Goal: Check status: Check status

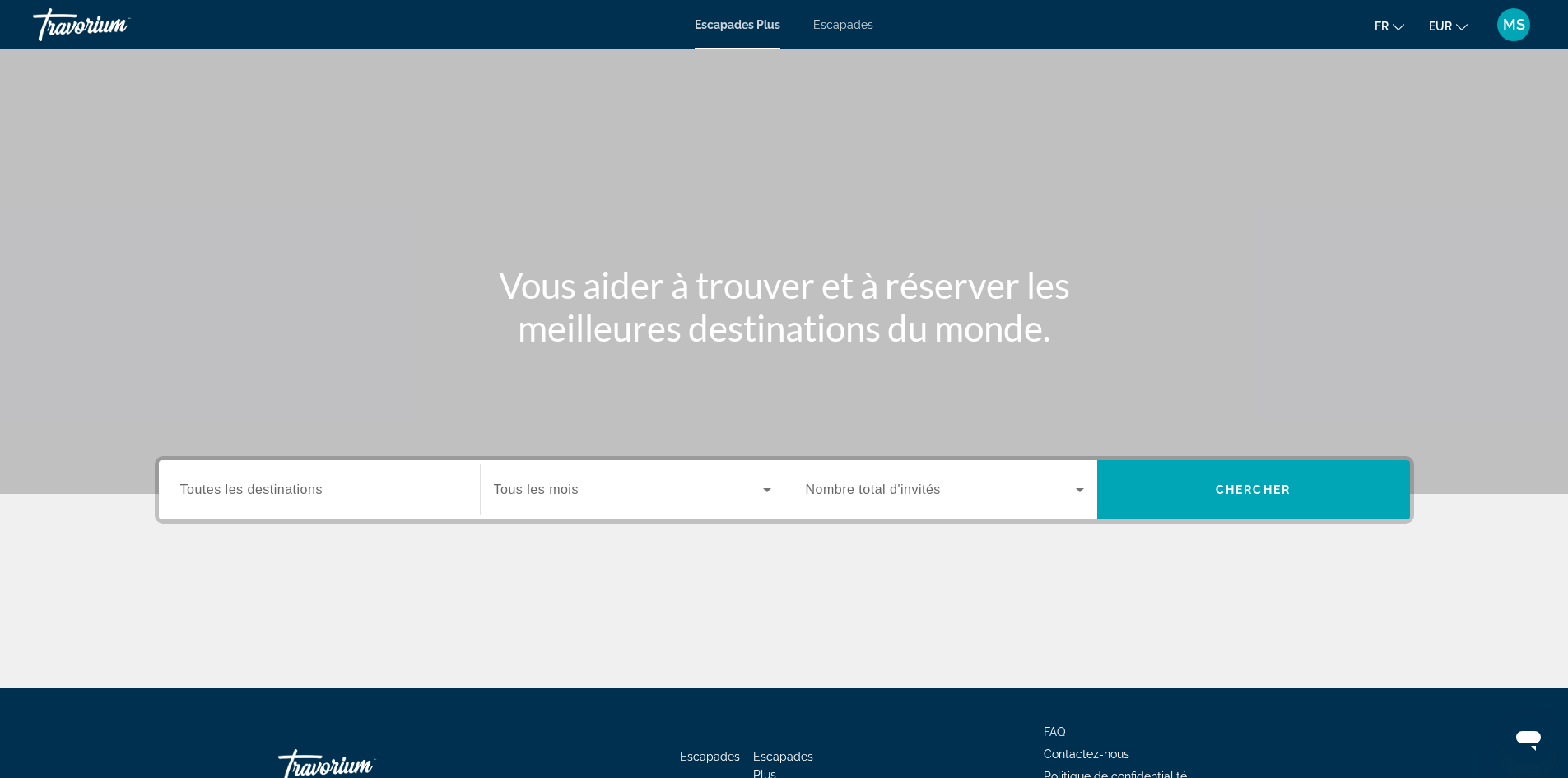
click at [1515, 24] on font "MS" at bounding box center [1514, 24] width 22 height 17
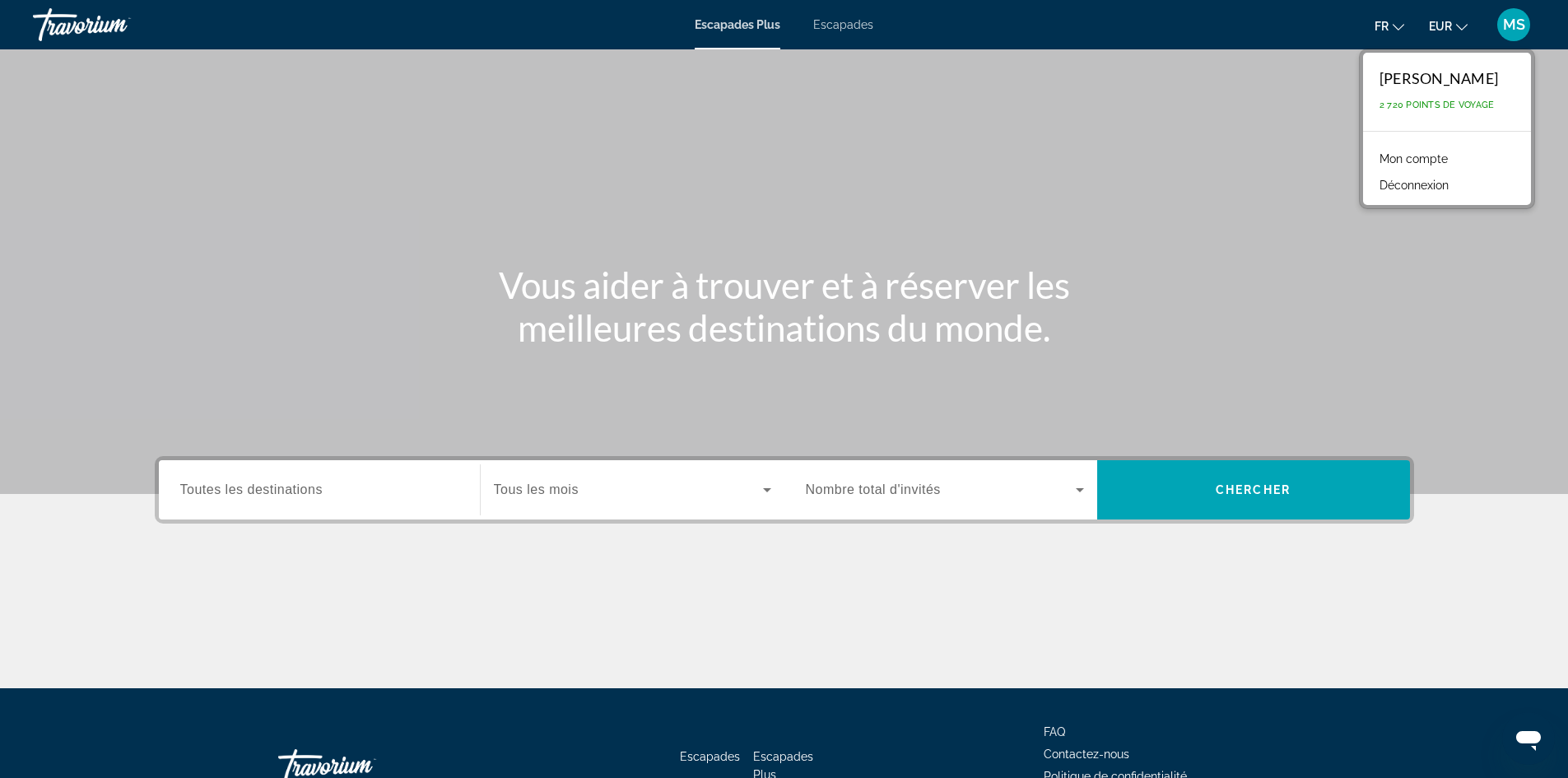
click at [1429, 163] on font "Mon compte" at bounding box center [1414, 159] width 69 height 14
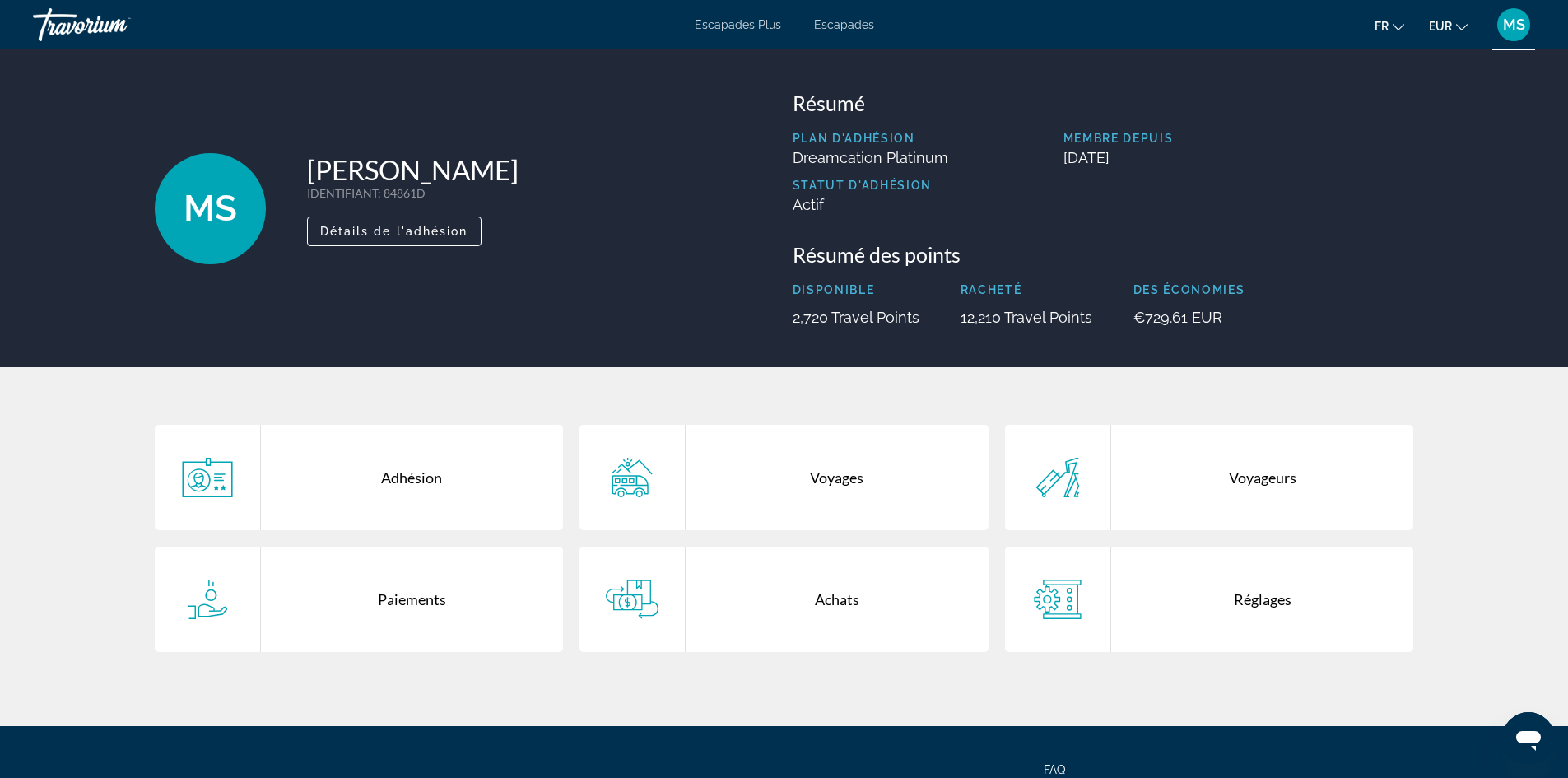
click at [818, 503] on div "Voyages" at bounding box center [837, 477] width 303 height 105
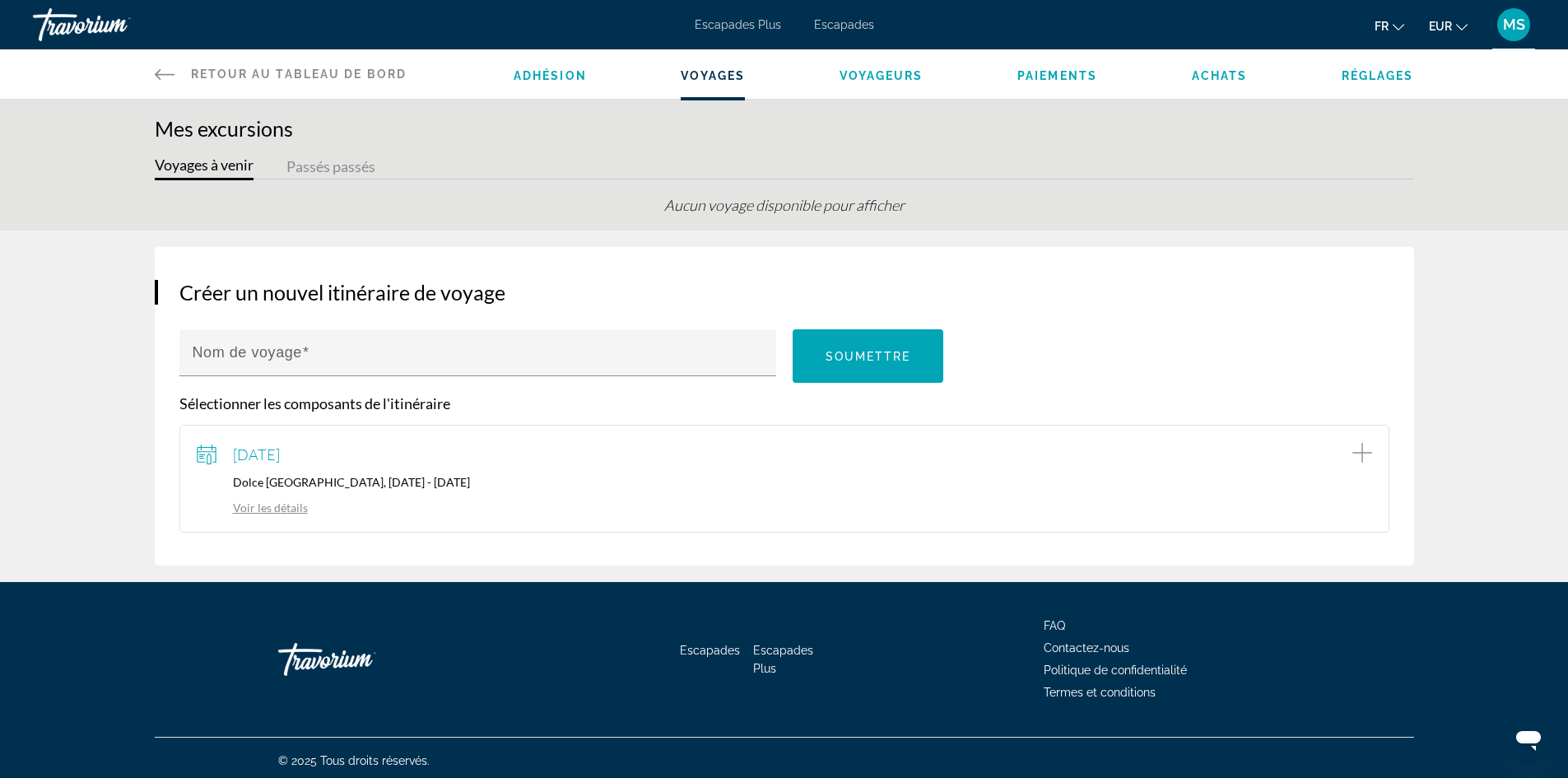
click at [278, 509] on link "Voir les détails" at bounding box center [252, 507] width 111 height 14
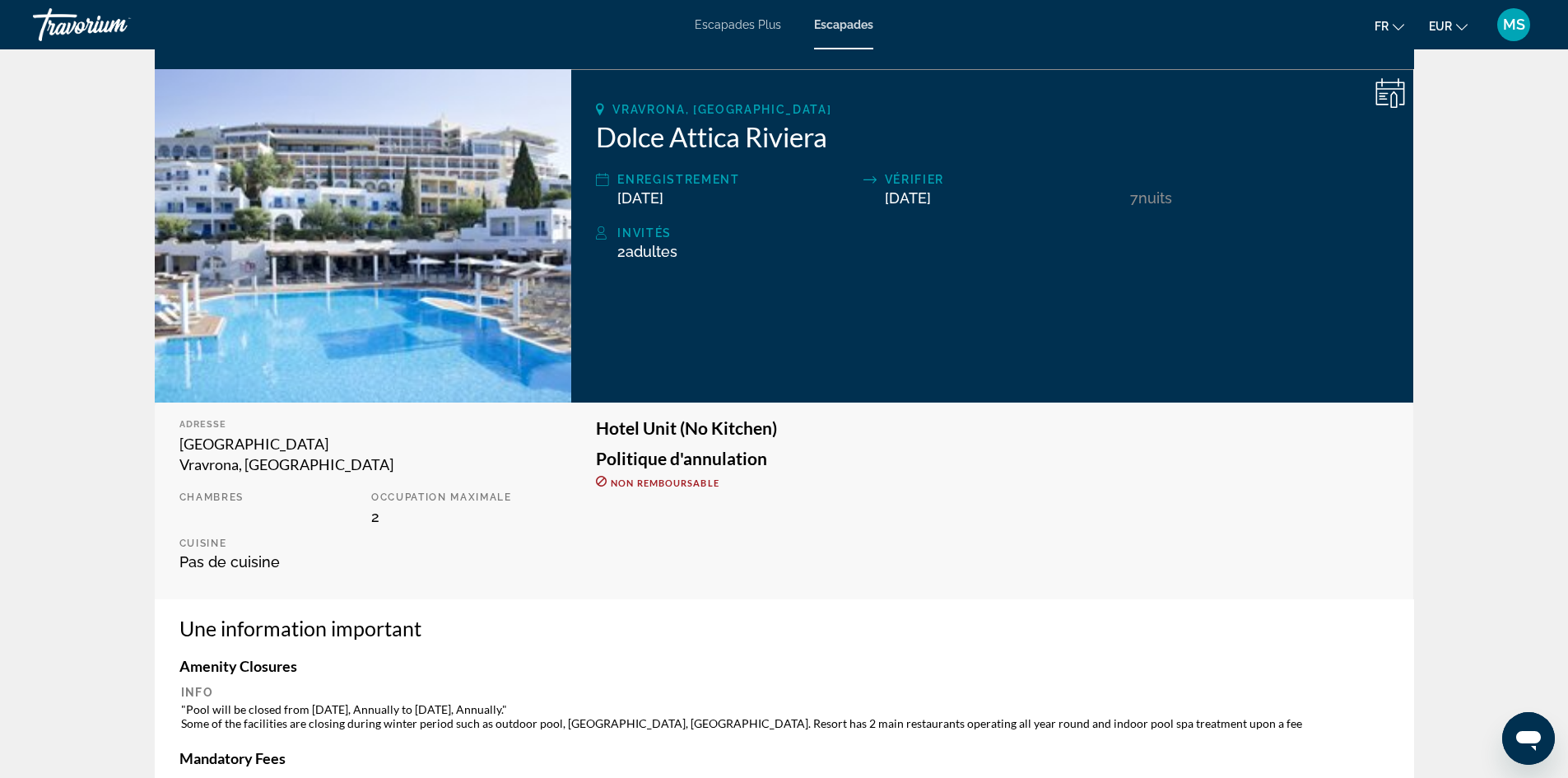
scroll to position [4, 0]
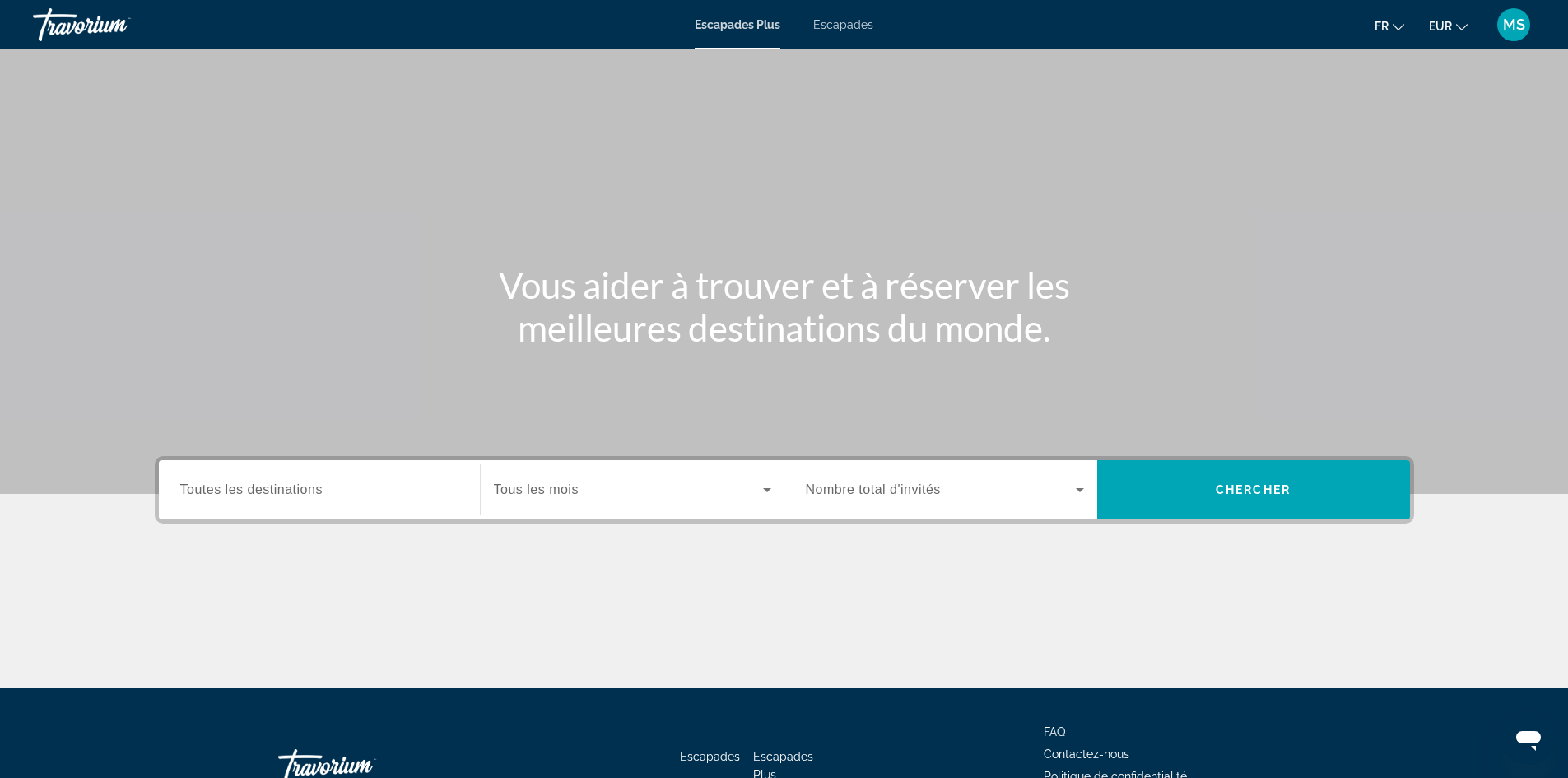
click at [848, 14] on div "Escapades Plus Escapades fr English Español Français Italiano Português русский…" at bounding box center [784, 25] width 1568 height 42
click at [845, 19] on font "Escapades" at bounding box center [843, 25] width 60 height 14
click at [294, 493] on span "Toutes les destinations" at bounding box center [251, 489] width 143 height 14
click at [294, 493] on input "Destination Toutes les destinations" at bounding box center [319, 490] width 278 height 20
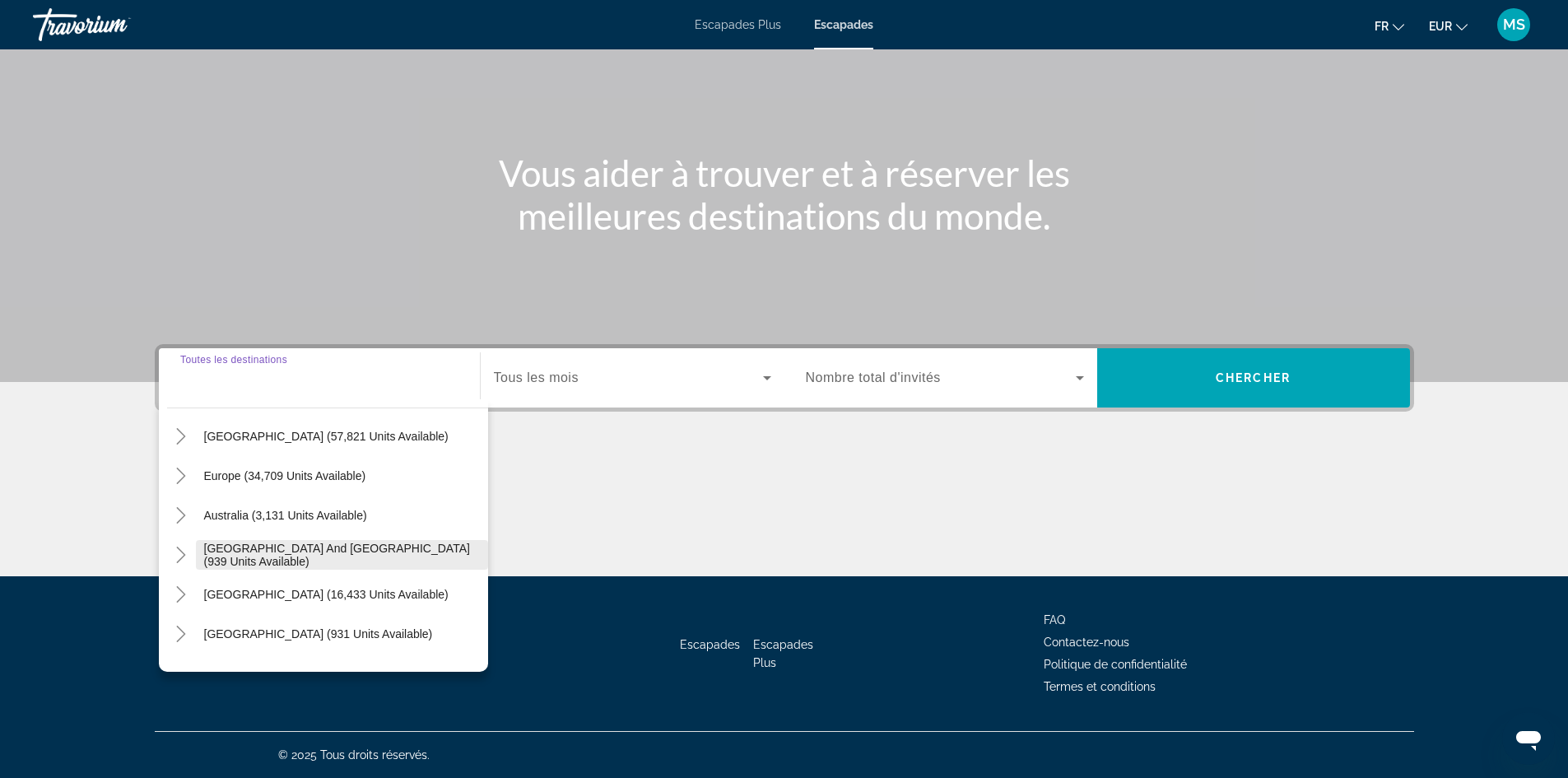
scroll to position [165, 0]
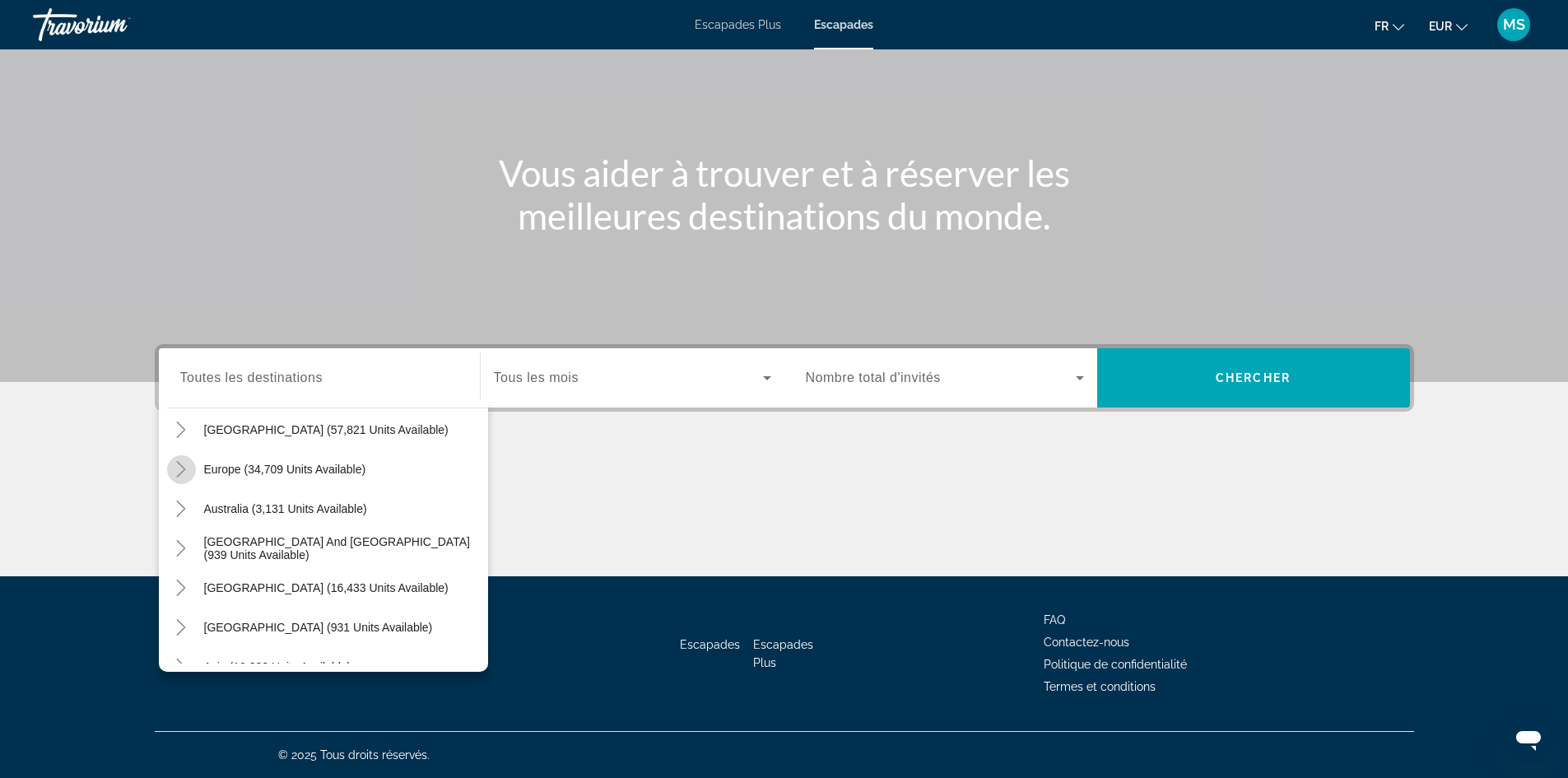
click at [181, 464] on icon "Toggle Europe (34,709 units available)" at bounding box center [181, 468] width 16 height 16
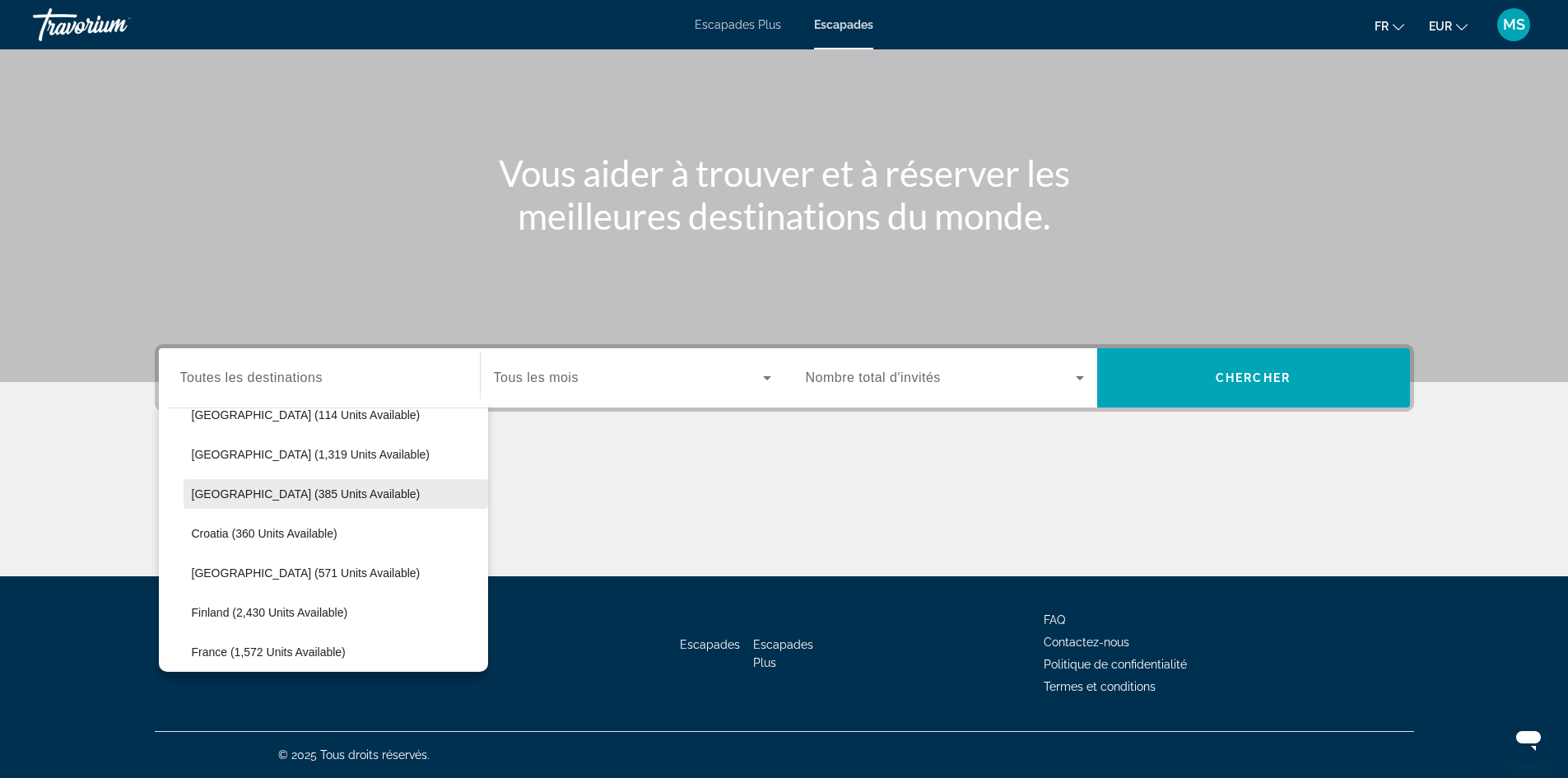
scroll to position [452, 0]
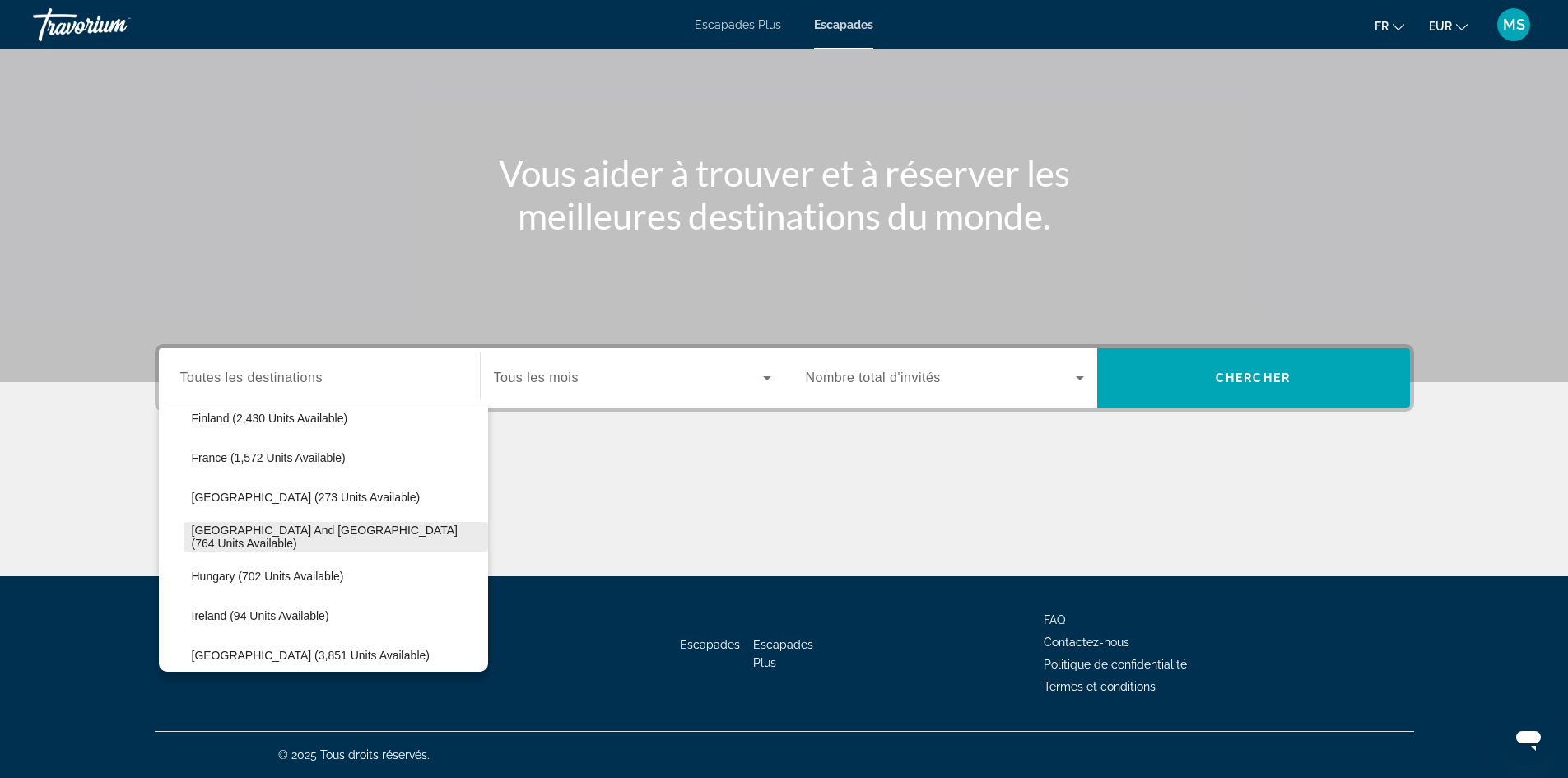
click at [288, 536] on span "[GEOGRAPHIC_DATA] and [GEOGRAPHIC_DATA] (764 units available)" at bounding box center [335, 536] width 288 height 26
type input "**********"
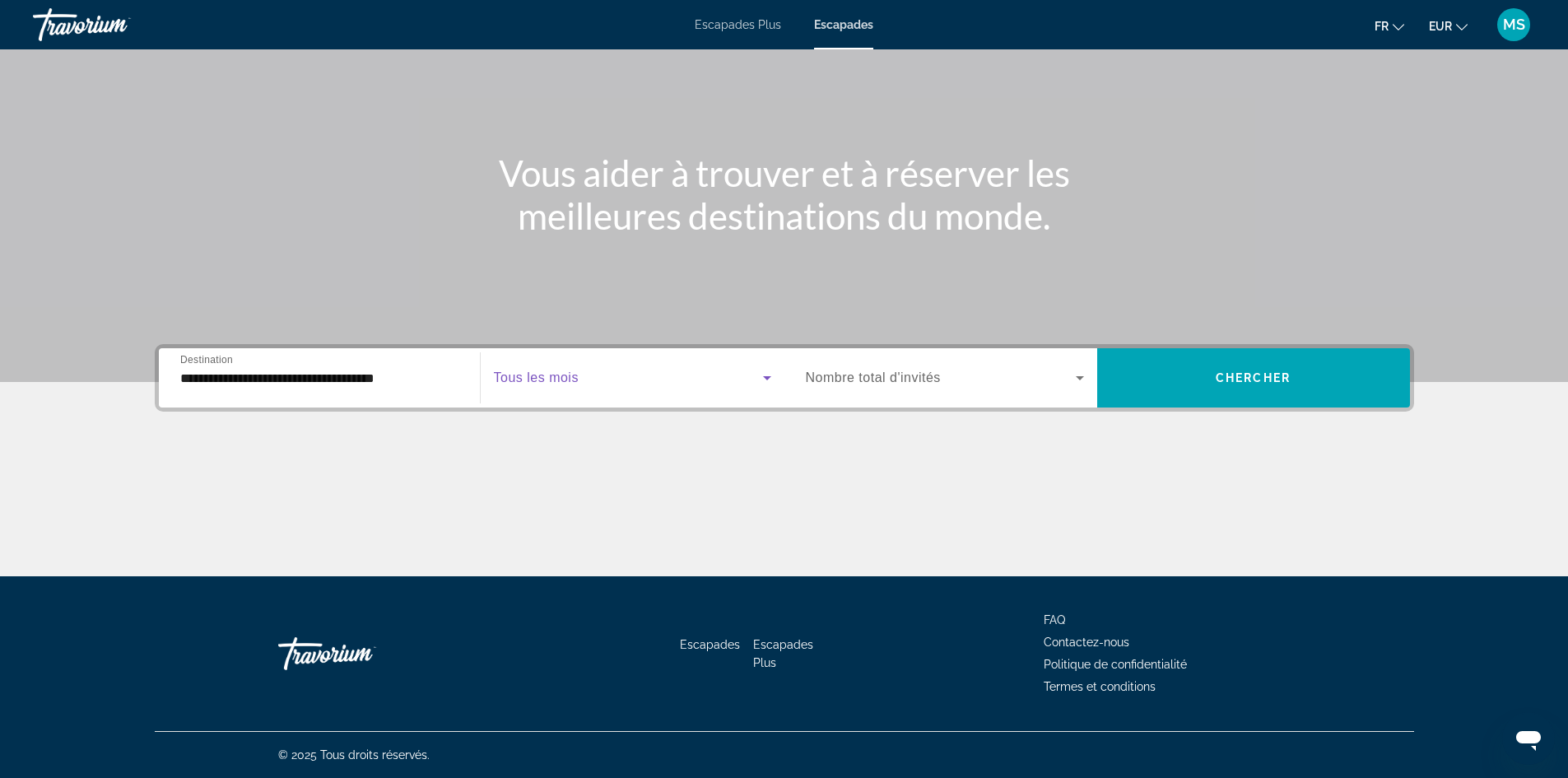
click at [669, 378] on span "Search widget" at bounding box center [628, 378] width 269 height 20
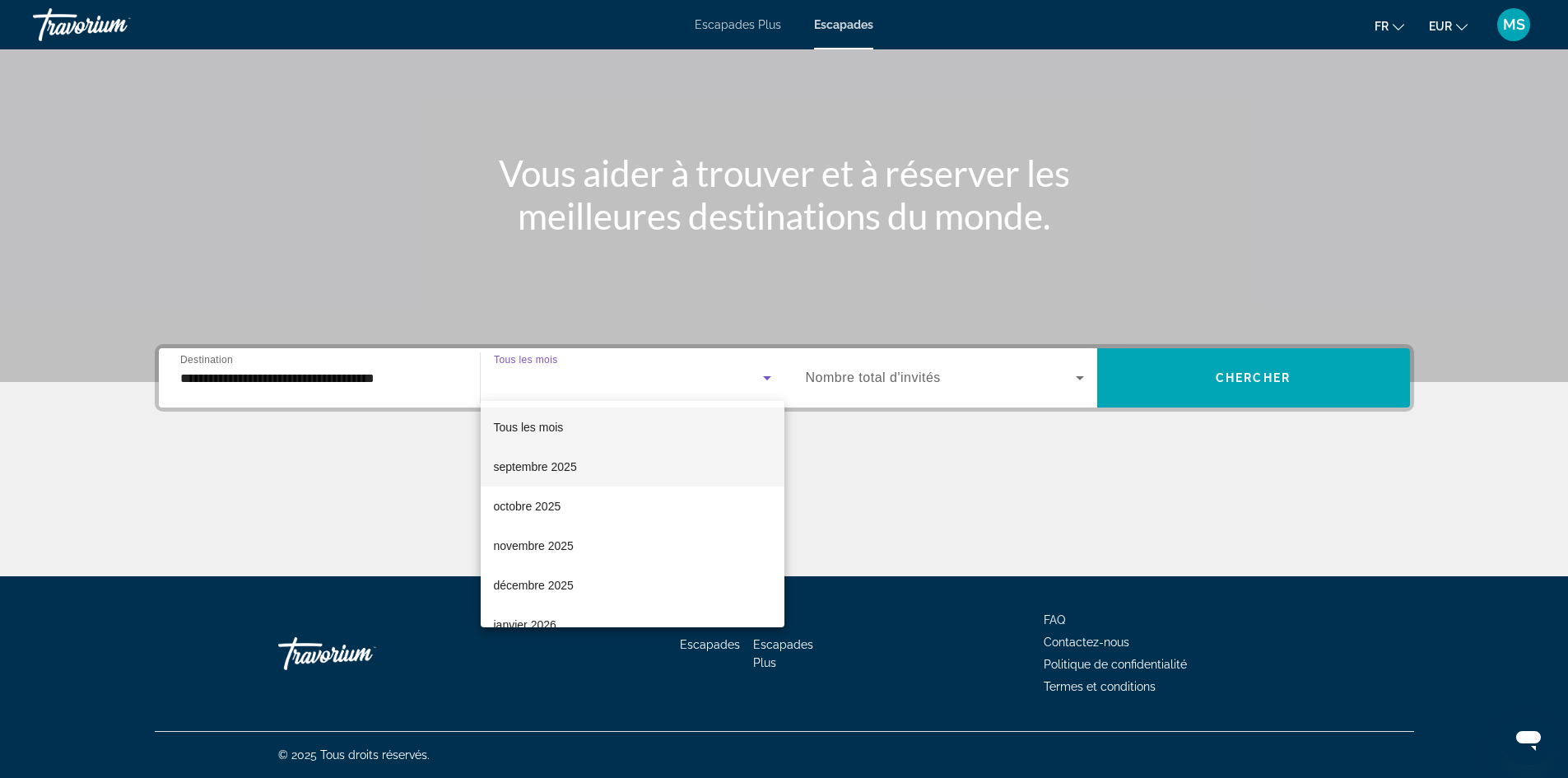
click at [568, 468] on font "septembre 2025" at bounding box center [535, 467] width 83 height 14
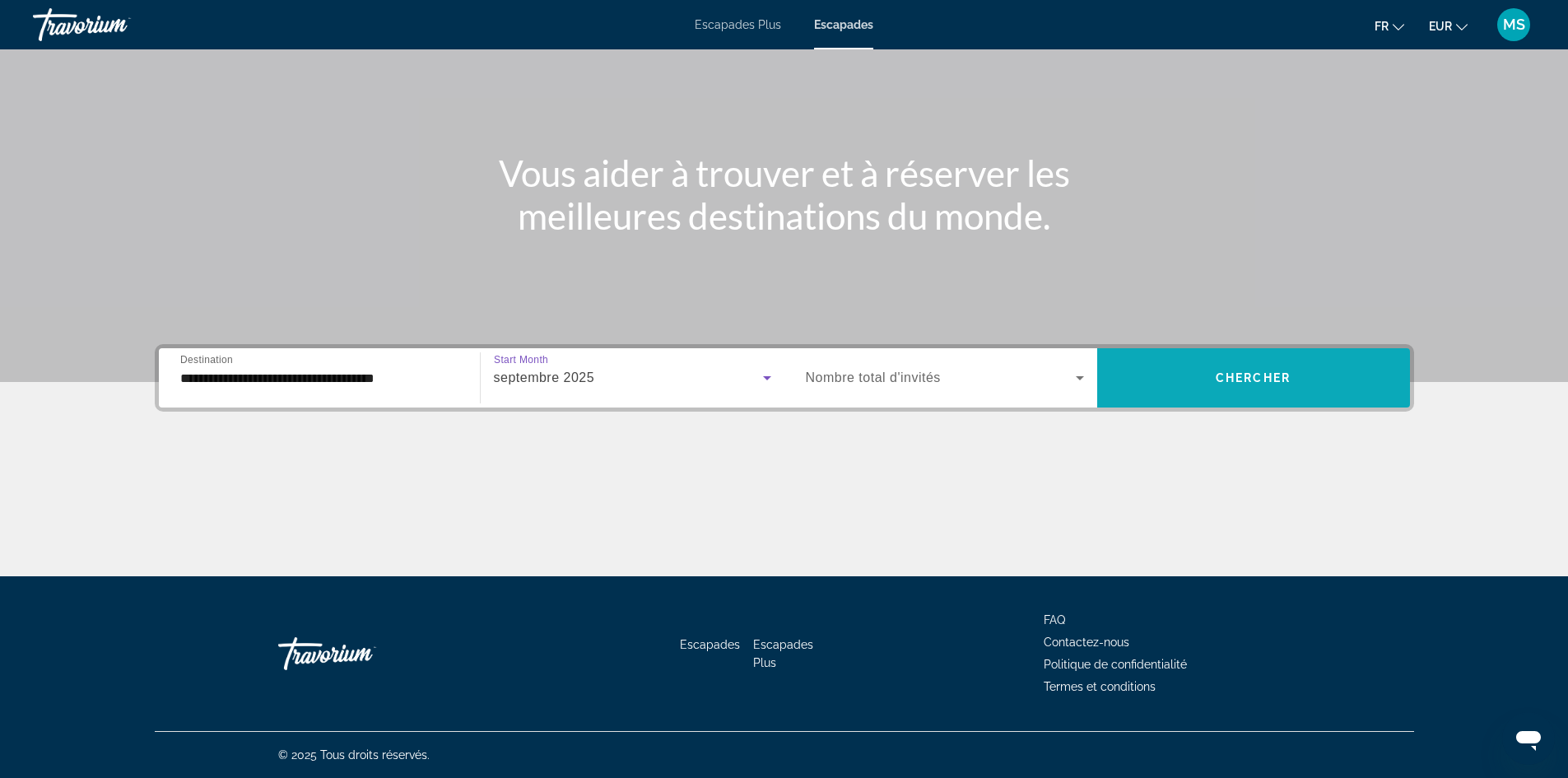
click at [1247, 387] on span "Search widget" at bounding box center [1253, 378] width 313 height 40
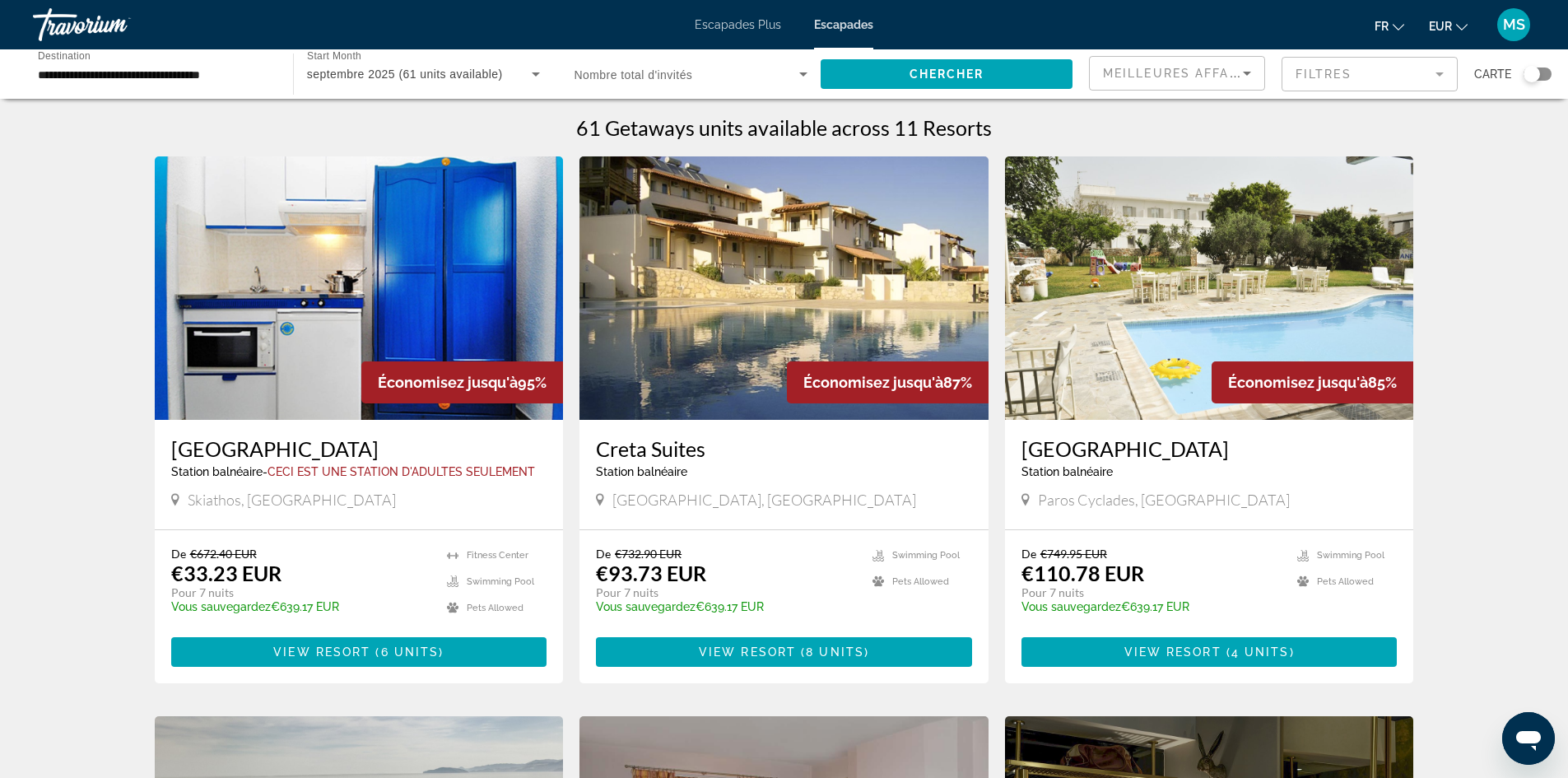
click at [388, 76] on span "septembre 2025 (61 units available)" at bounding box center [405, 75] width 196 height 14
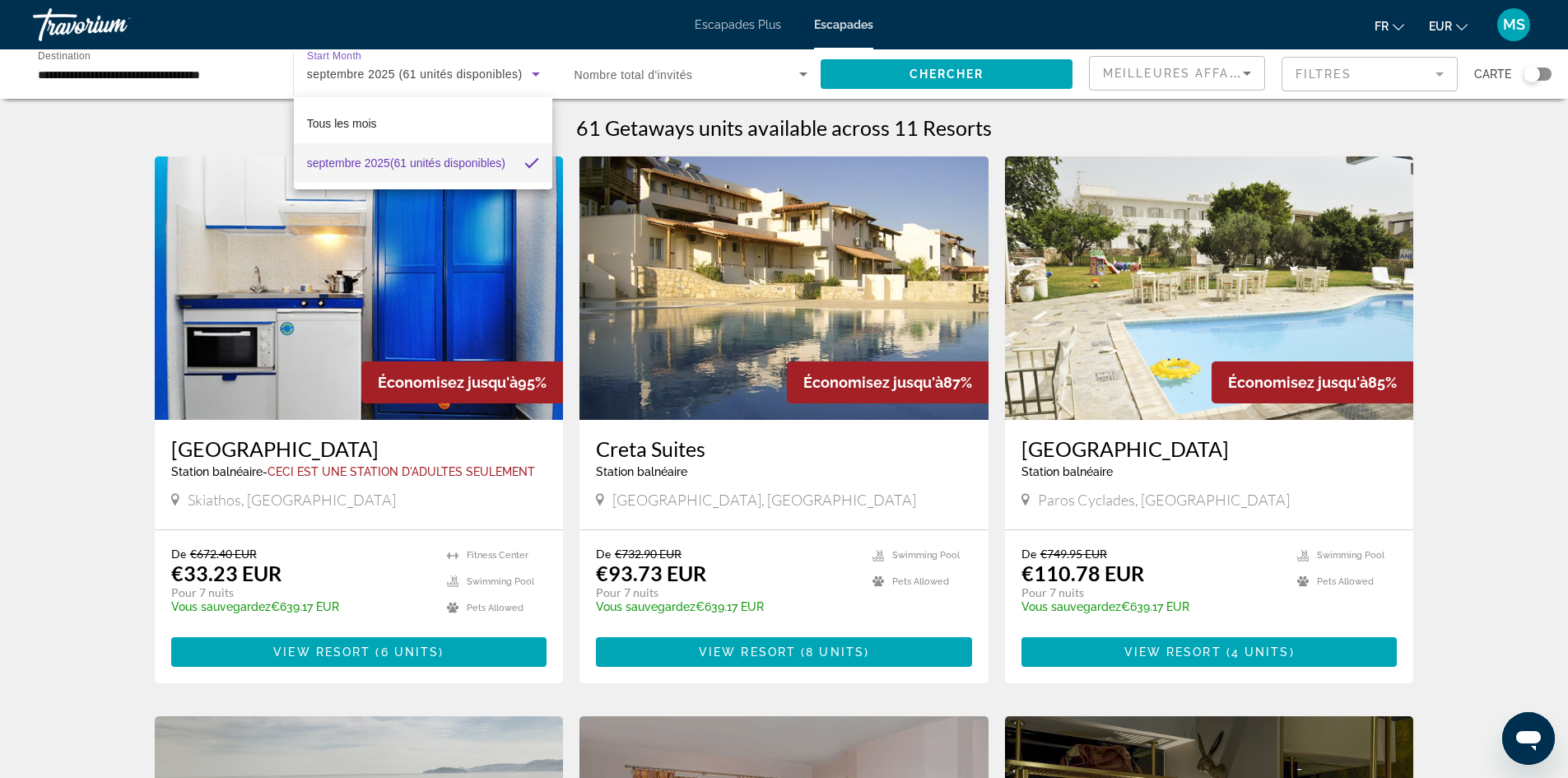
click at [366, 69] on div at bounding box center [784, 389] width 1568 height 778
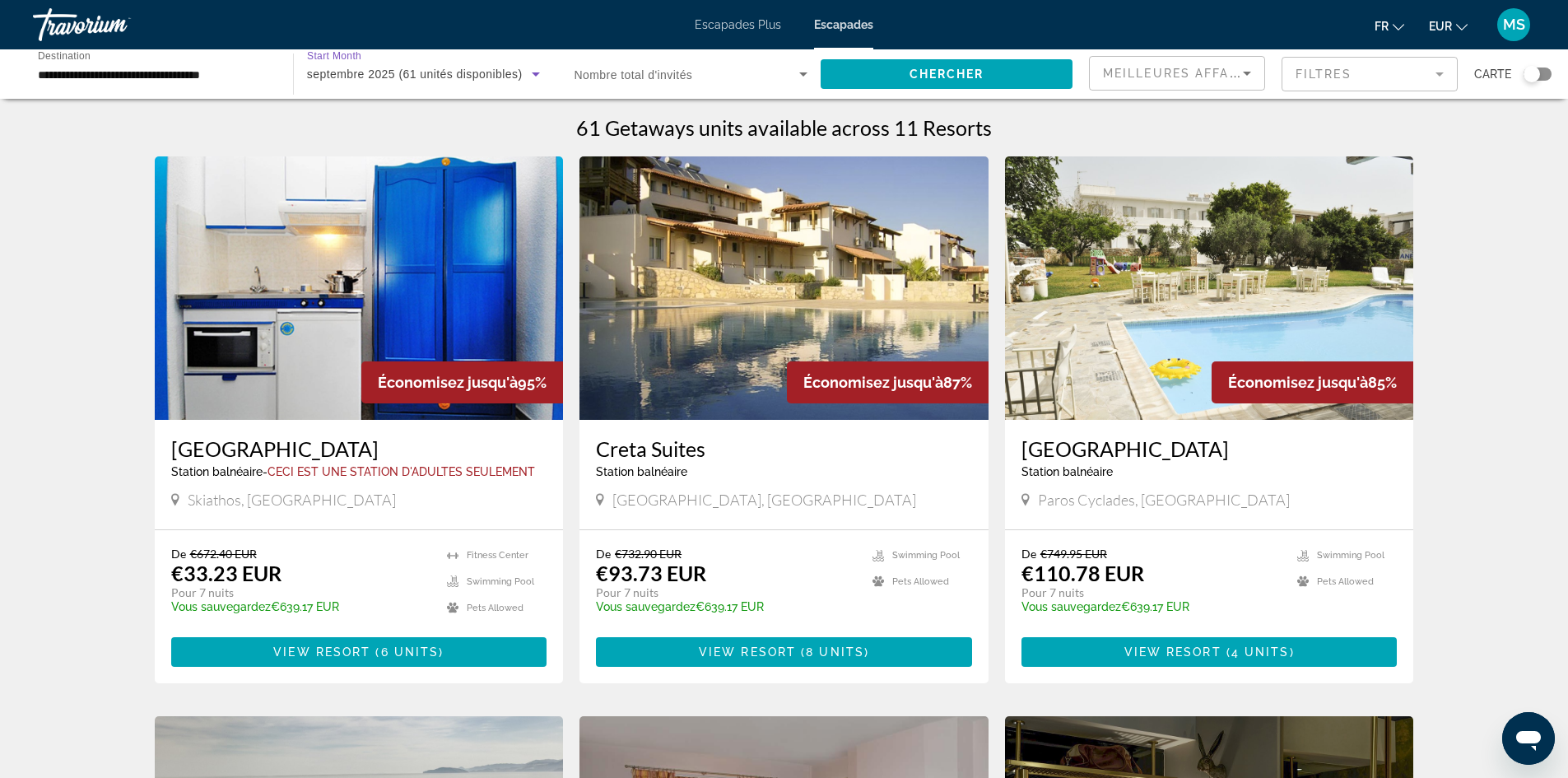
click at [532, 74] on icon "Search widget" at bounding box center [535, 74] width 20 height 20
click at [444, 124] on mat-option "Tous les mois" at bounding box center [423, 123] width 260 height 40
click at [964, 72] on span "Chercher" at bounding box center [947, 75] width 75 height 14
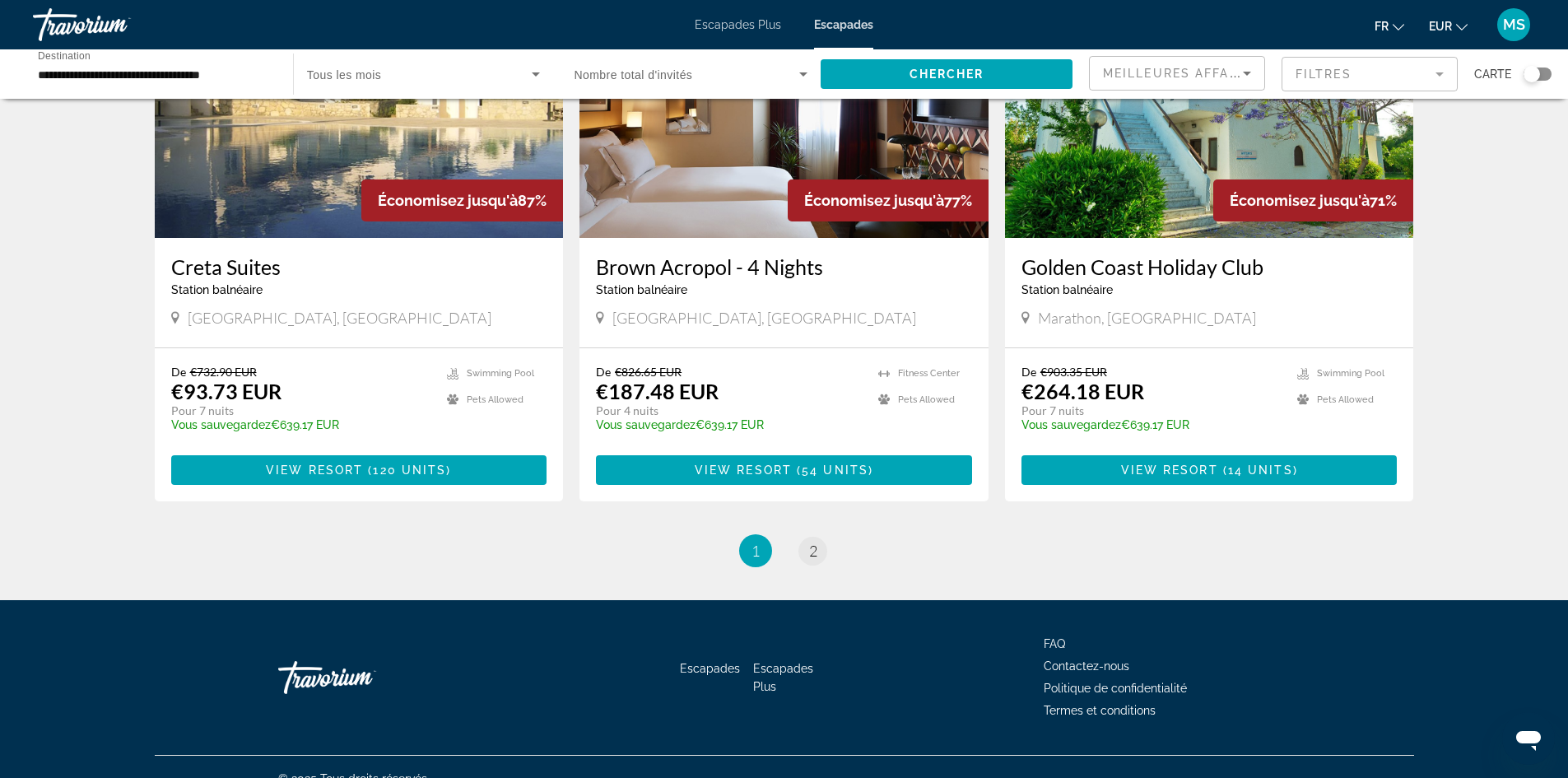
scroll to position [1884, 0]
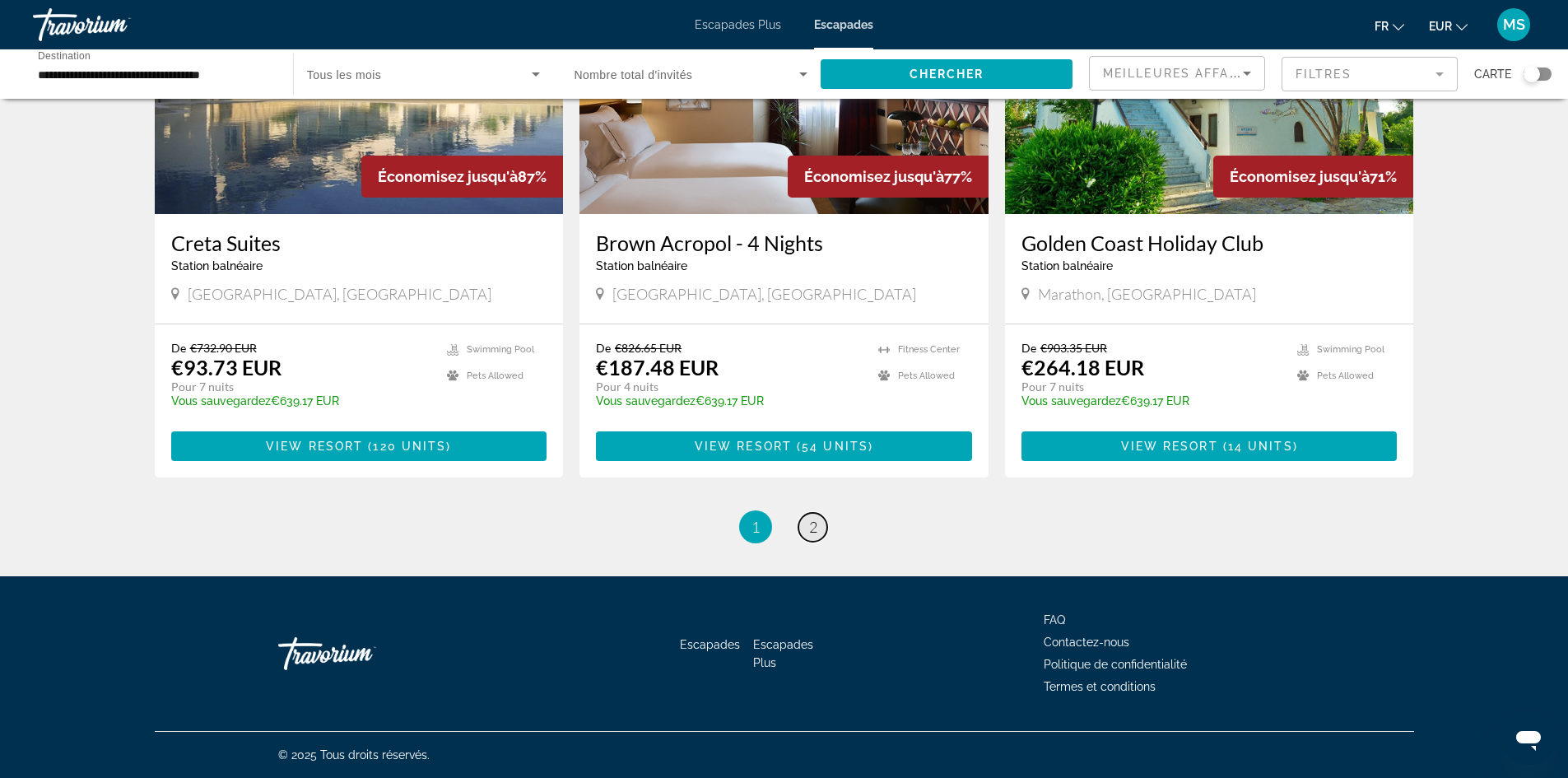
click at [806, 531] on link "page 2" at bounding box center [813, 527] width 29 height 29
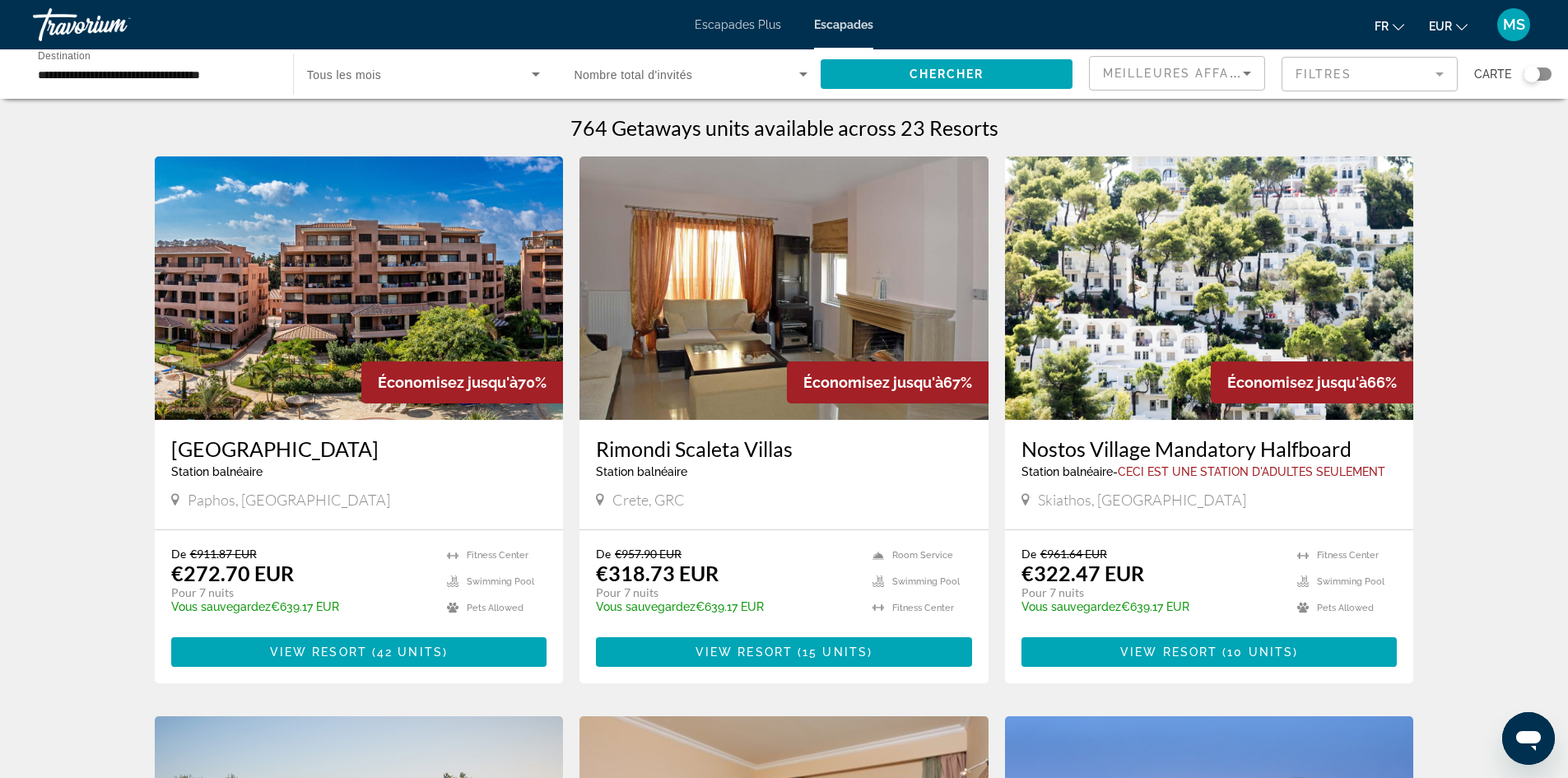
click at [535, 75] on icon "Search widget" at bounding box center [536, 74] width 8 height 4
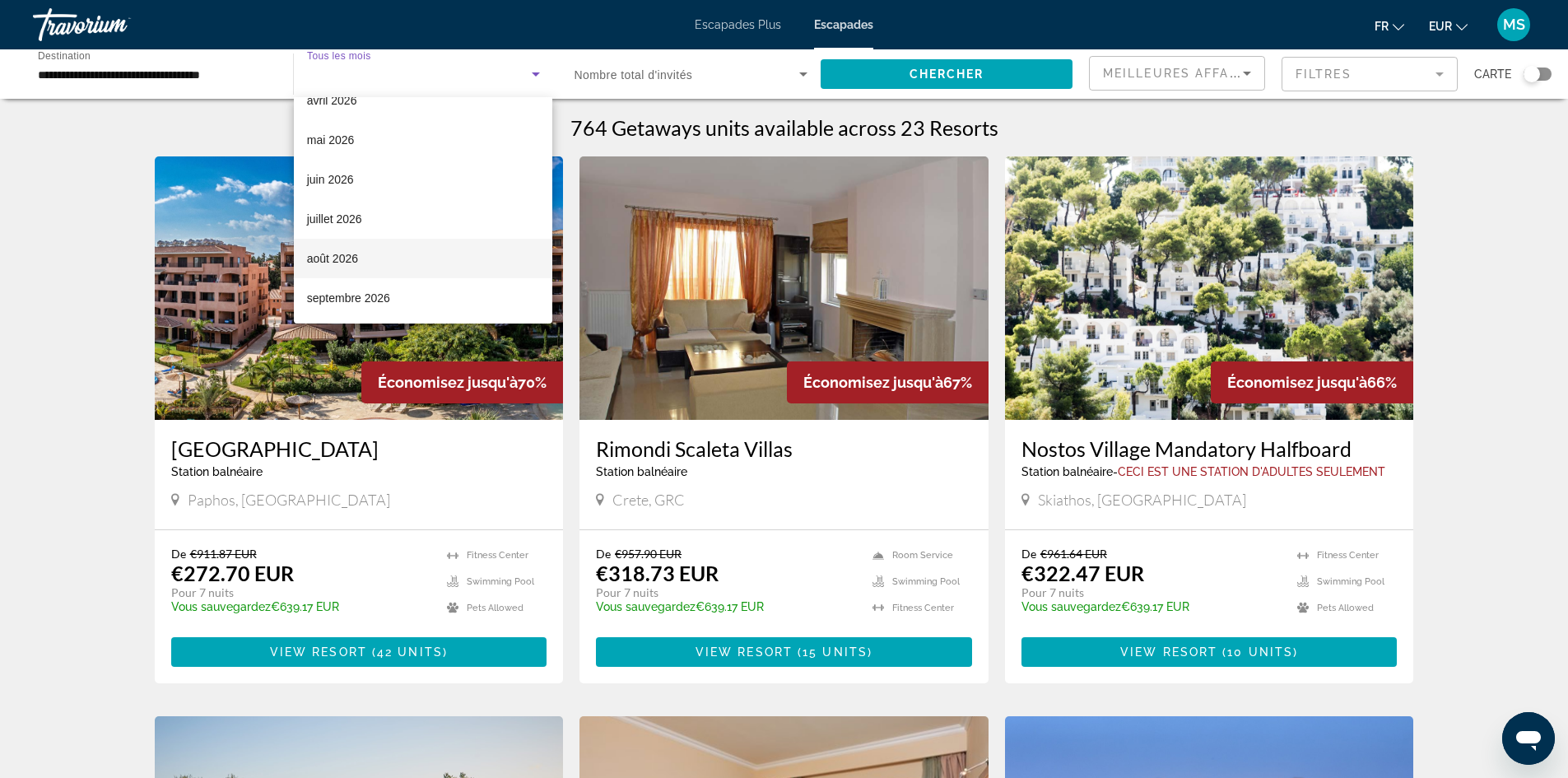
scroll to position [340, 0]
click at [397, 301] on mat-option "septembre 2026" at bounding box center [423, 297] width 260 height 40
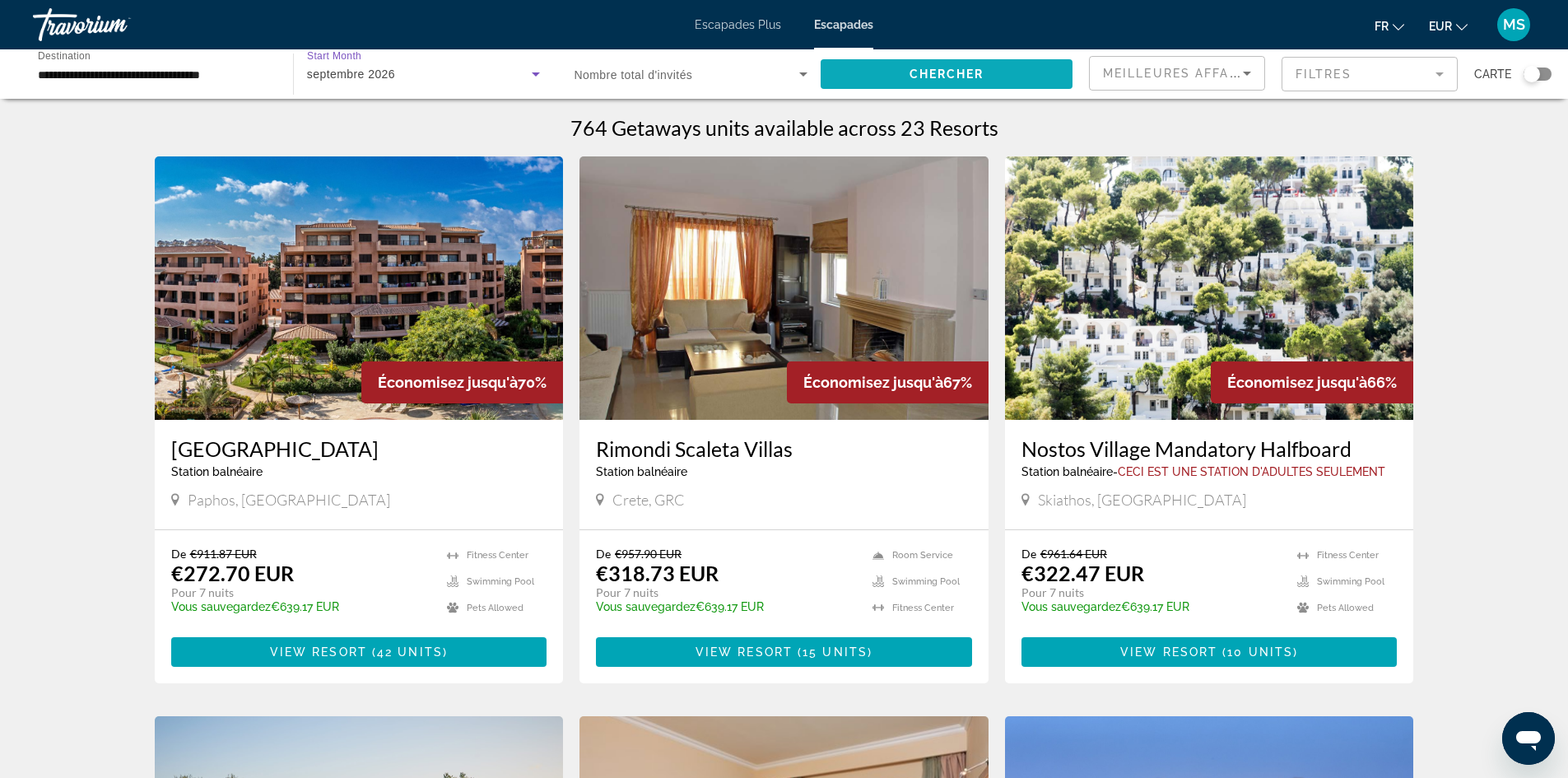
click at [977, 63] on span "Search widget" at bounding box center [946, 74] width 252 height 40
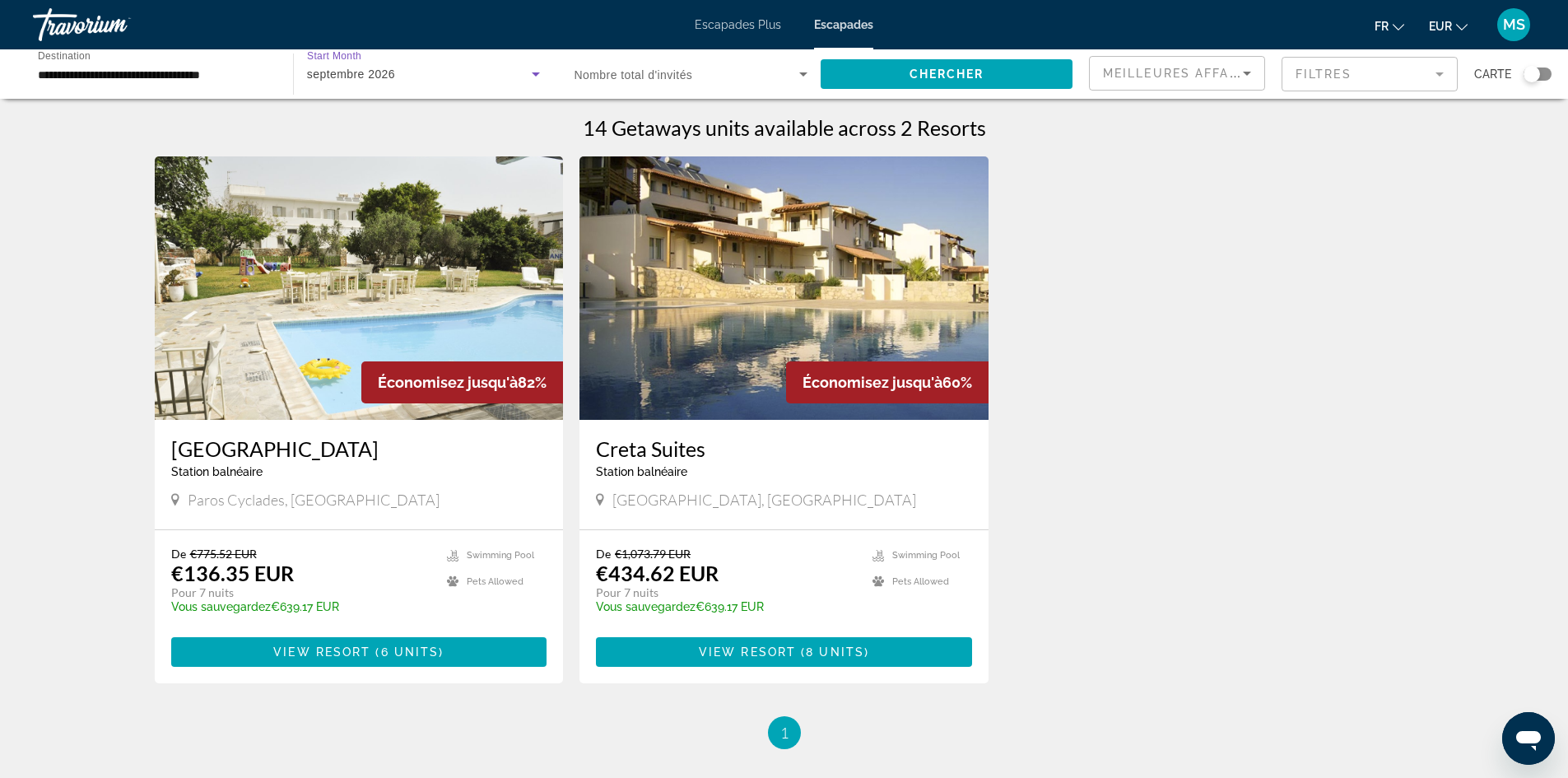
click at [531, 71] on icon "Search widget" at bounding box center [535, 74] width 20 height 20
click at [500, 116] on mat-option "Tous les mois" at bounding box center [423, 123] width 260 height 40
click at [535, 70] on icon "Search widget" at bounding box center [535, 74] width 20 height 20
click at [1340, 251] on div at bounding box center [784, 389] width 1568 height 778
click at [1512, 20] on font "MS" at bounding box center [1514, 24] width 22 height 17
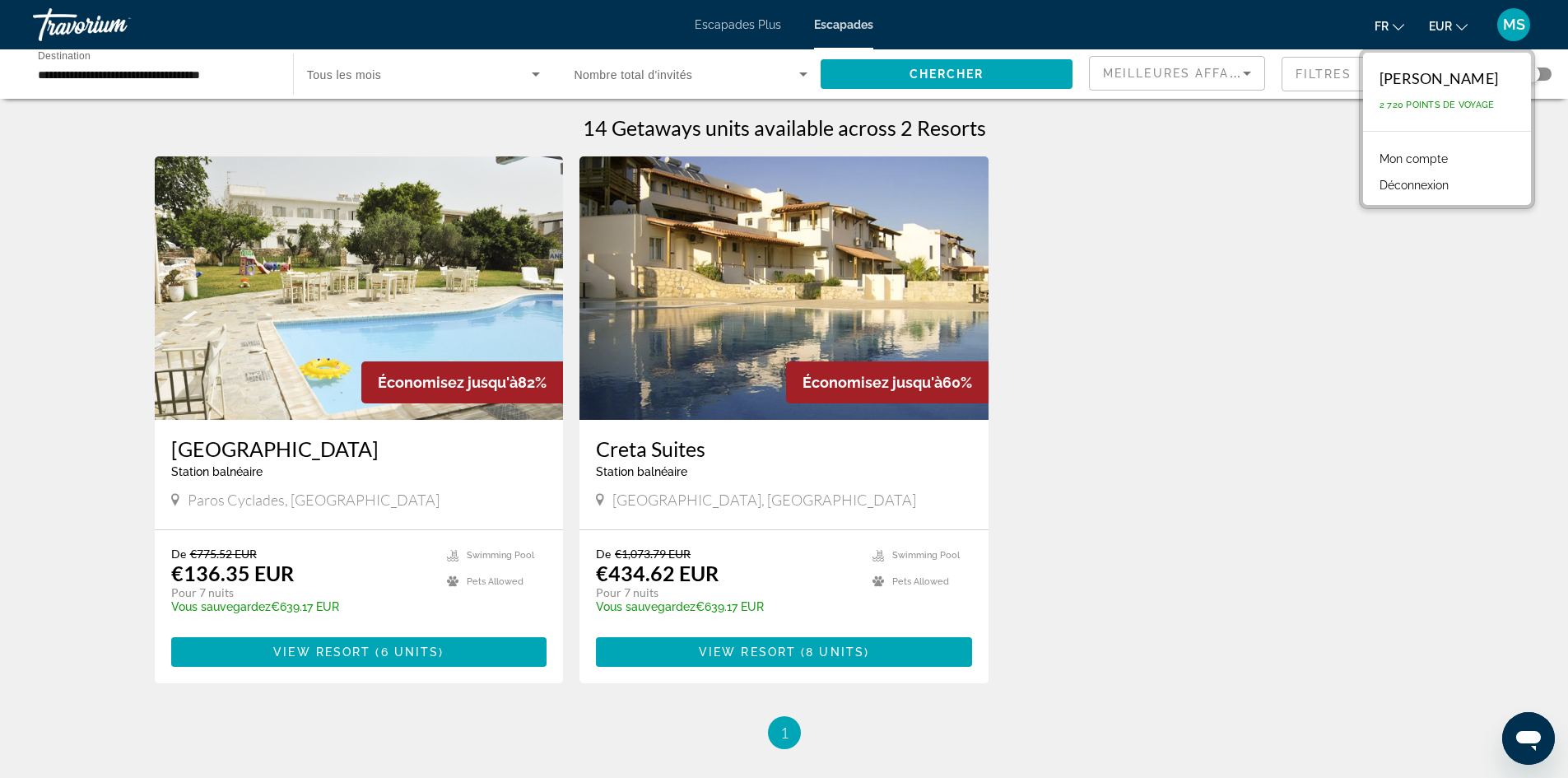
click at [1417, 161] on font "Mon compte" at bounding box center [1414, 159] width 69 height 14
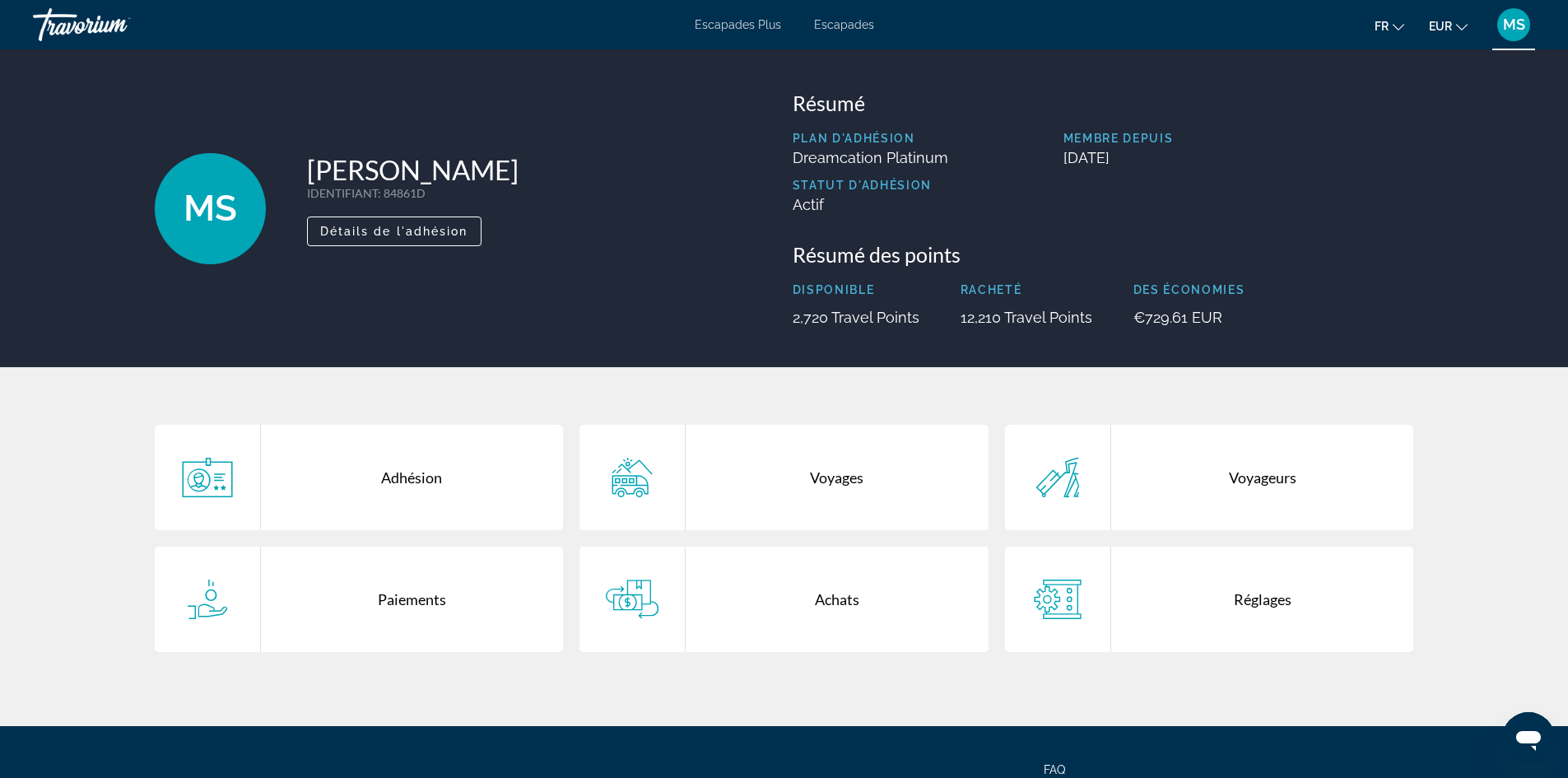
click at [816, 596] on div "Achats" at bounding box center [837, 599] width 303 height 105
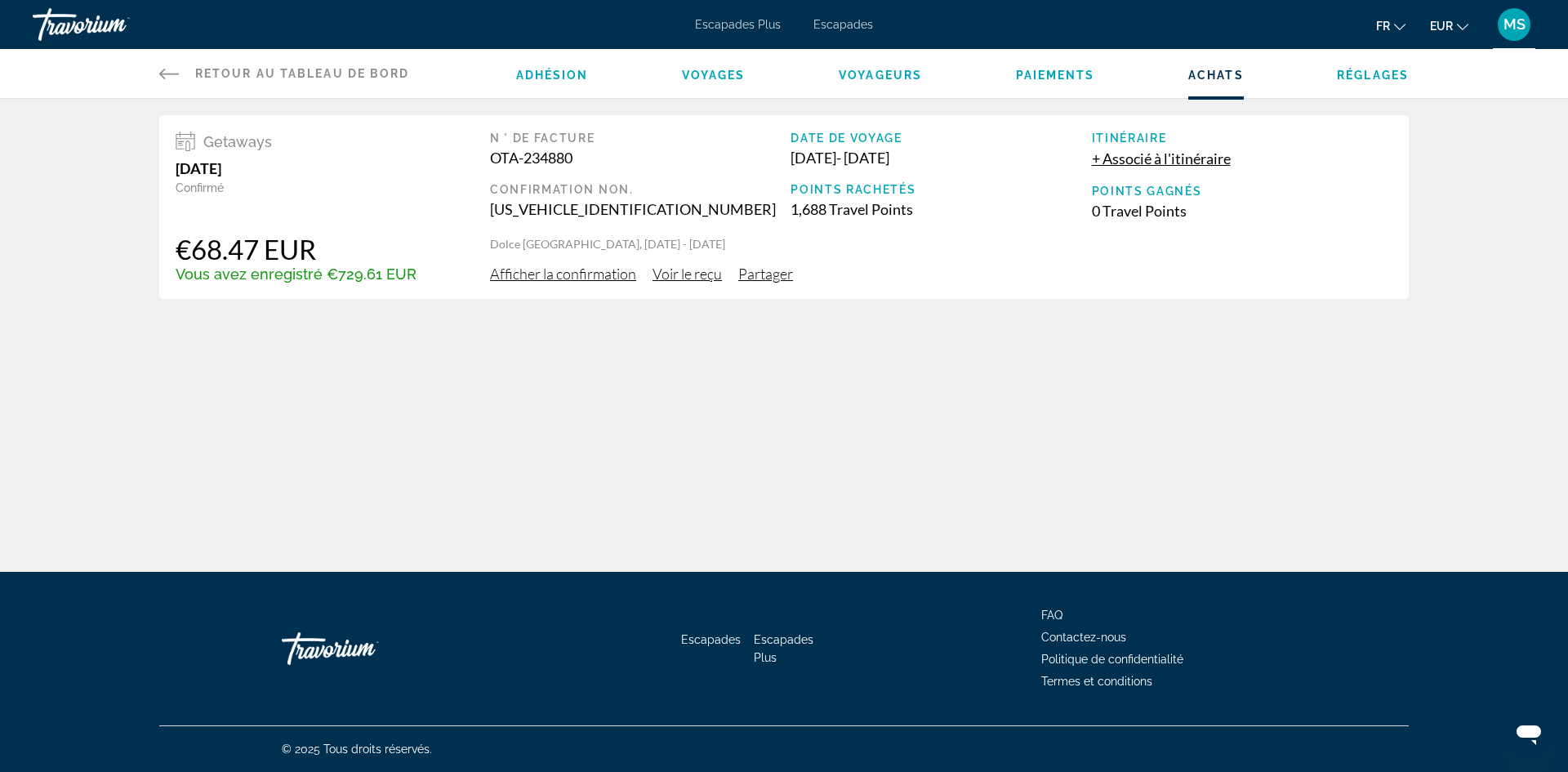
click at [692, 280] on span "Voir le reçu" at bounding box center [687, 273] width 69 height 18
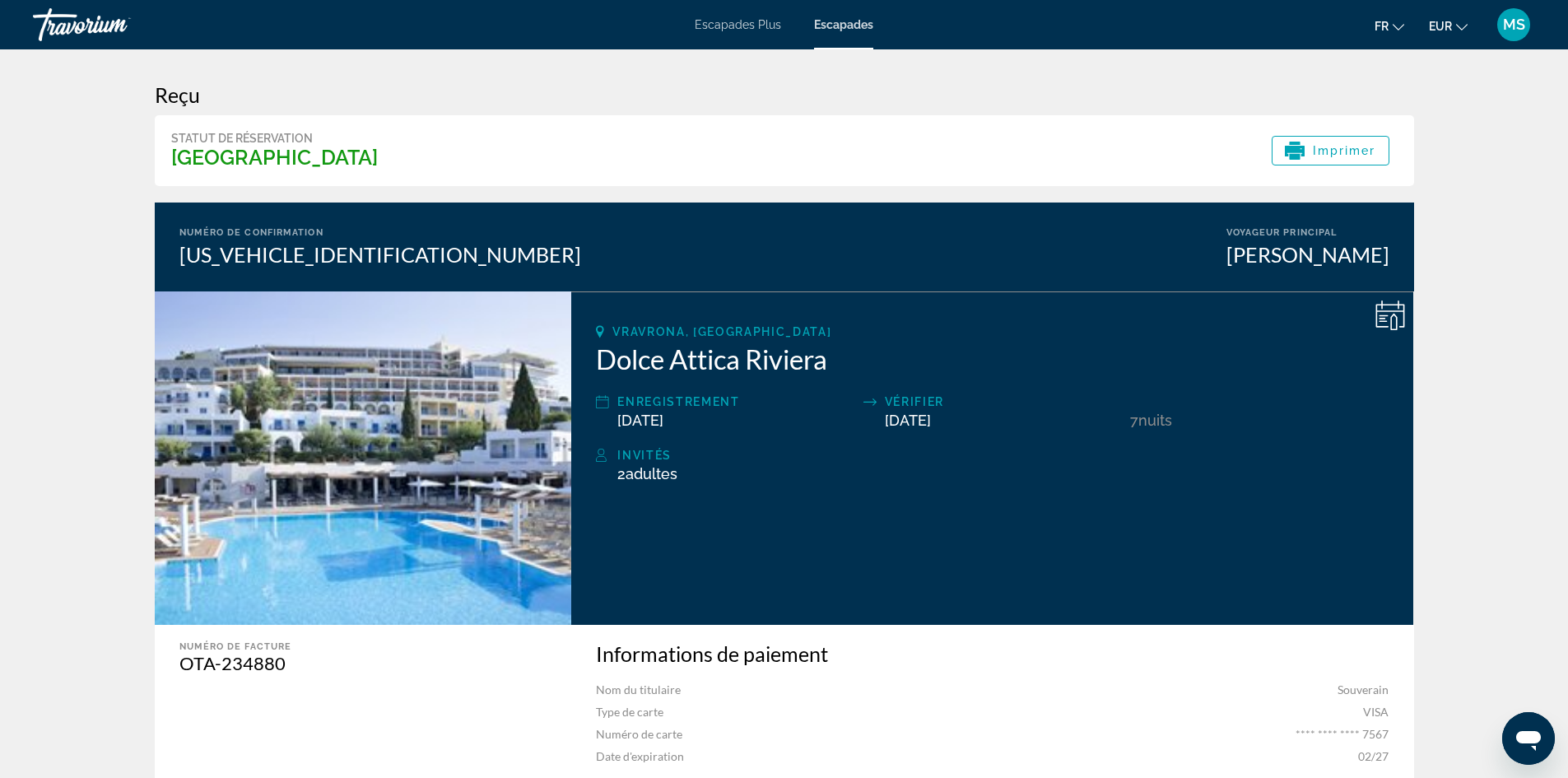
click at [1509, 32] on font "MS" at bounding box center [1514, 24] width 22 height 17
click at [1426, 158] on font "Mon compte" at bounding box center [1414, 159] width 69 height 14
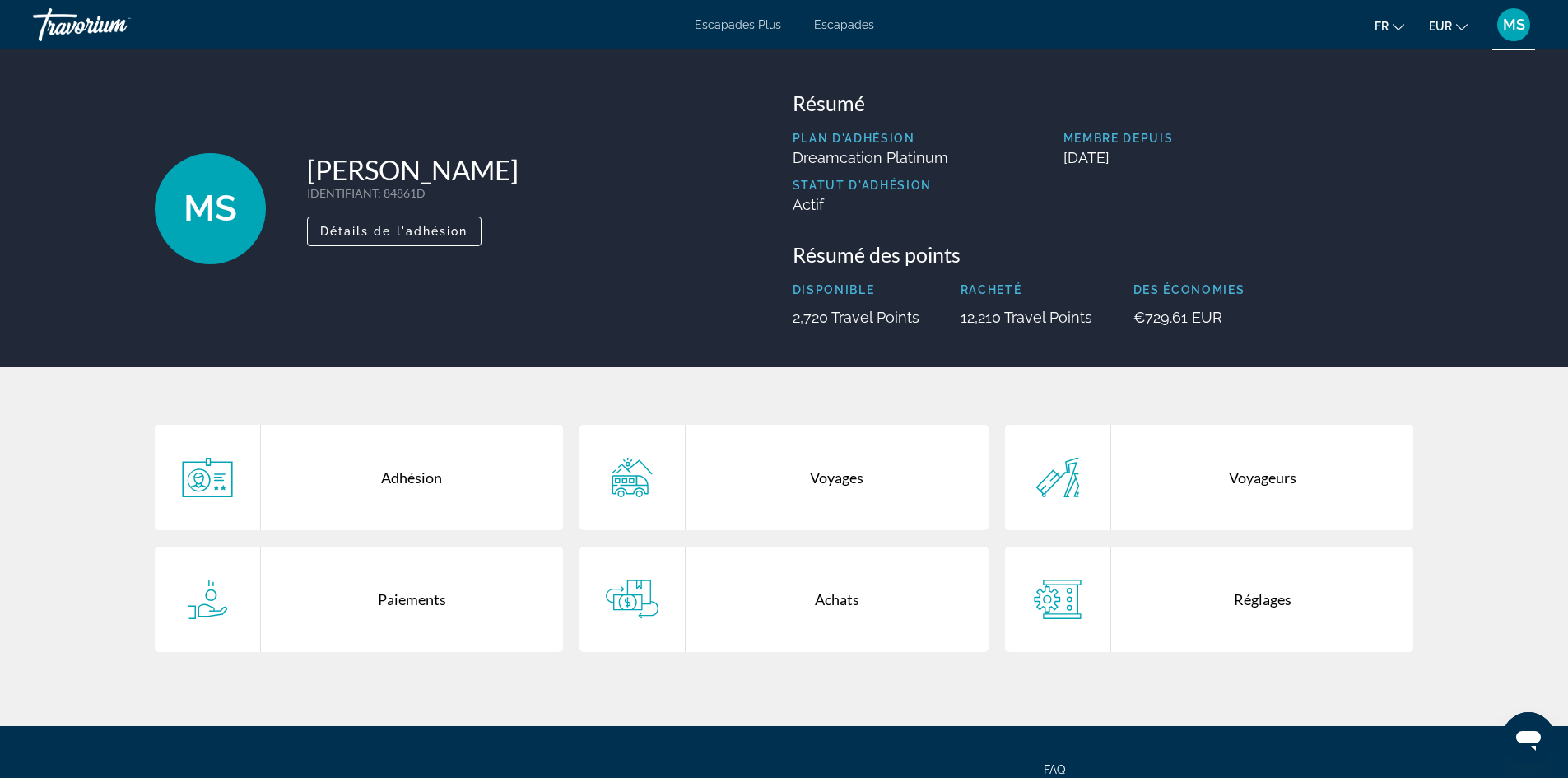
click at [356, 585] on div "Paiements" at bounding box center [412, 599] width 303 height 105
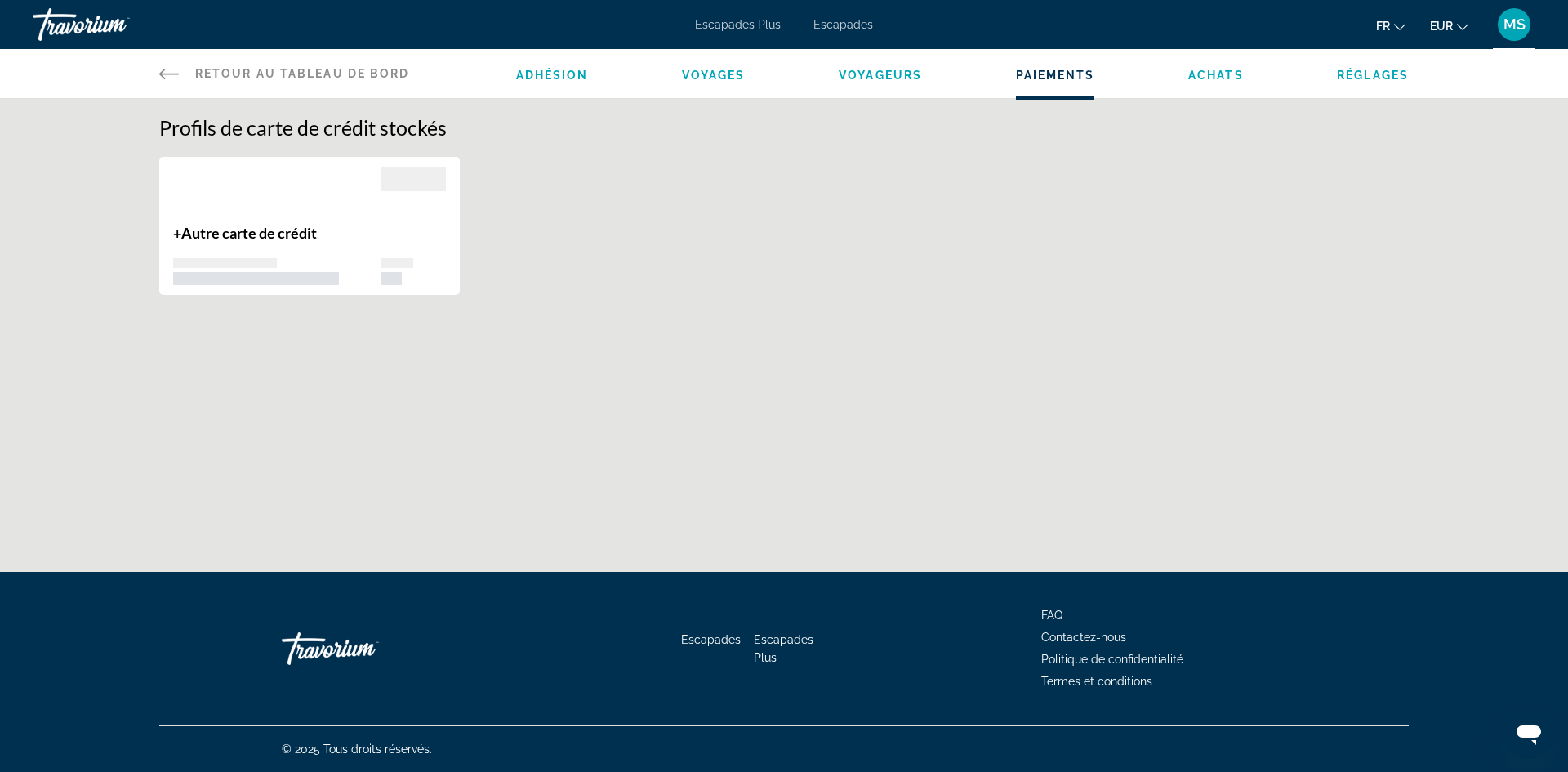
click at [719, 72] on span "Voyages" at bounding box center [714, 75] width 64 height 13
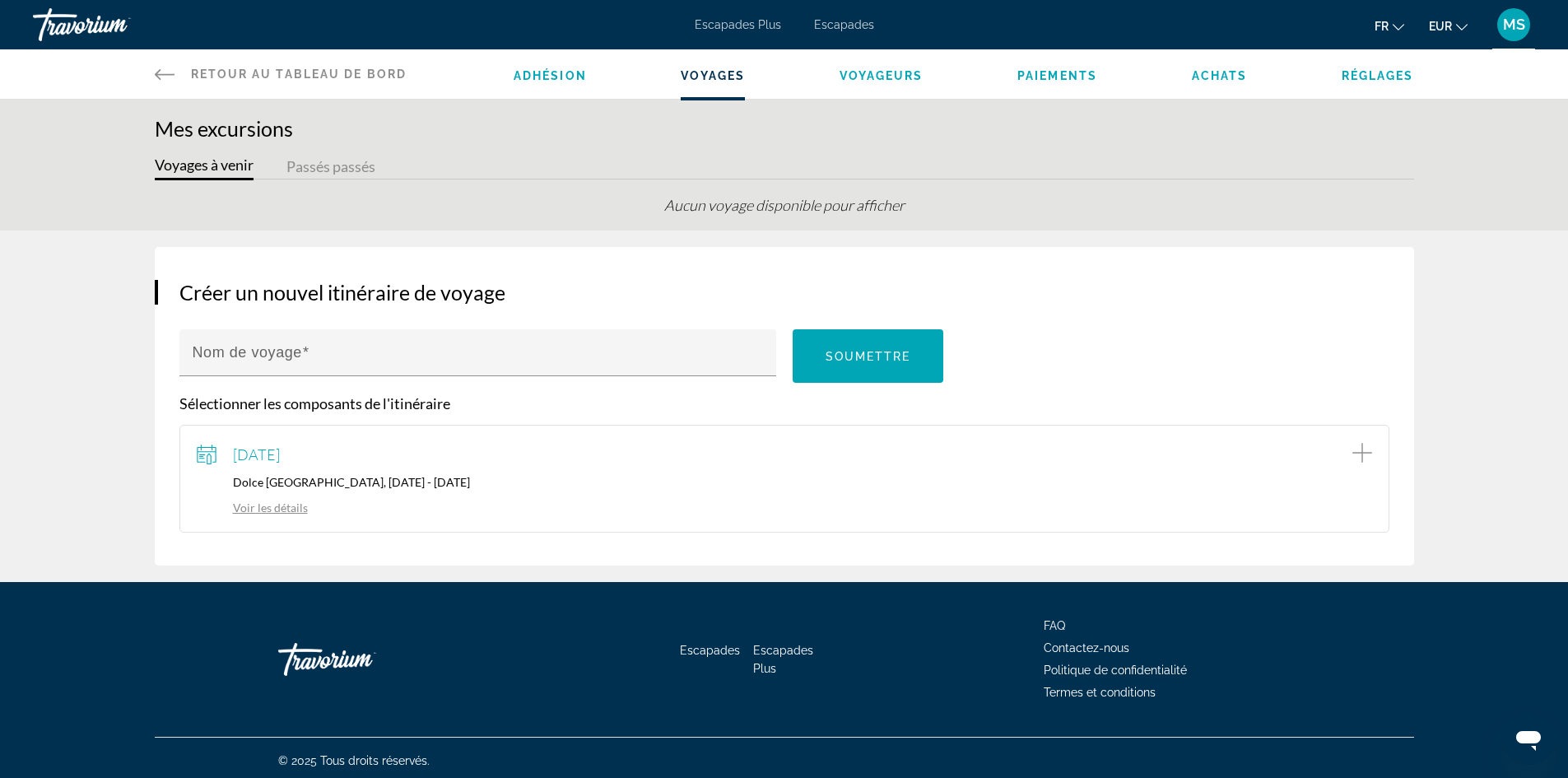
click at [1211, 72] on span "Achats" at bounding box center [1219, 76] width 56 height 14
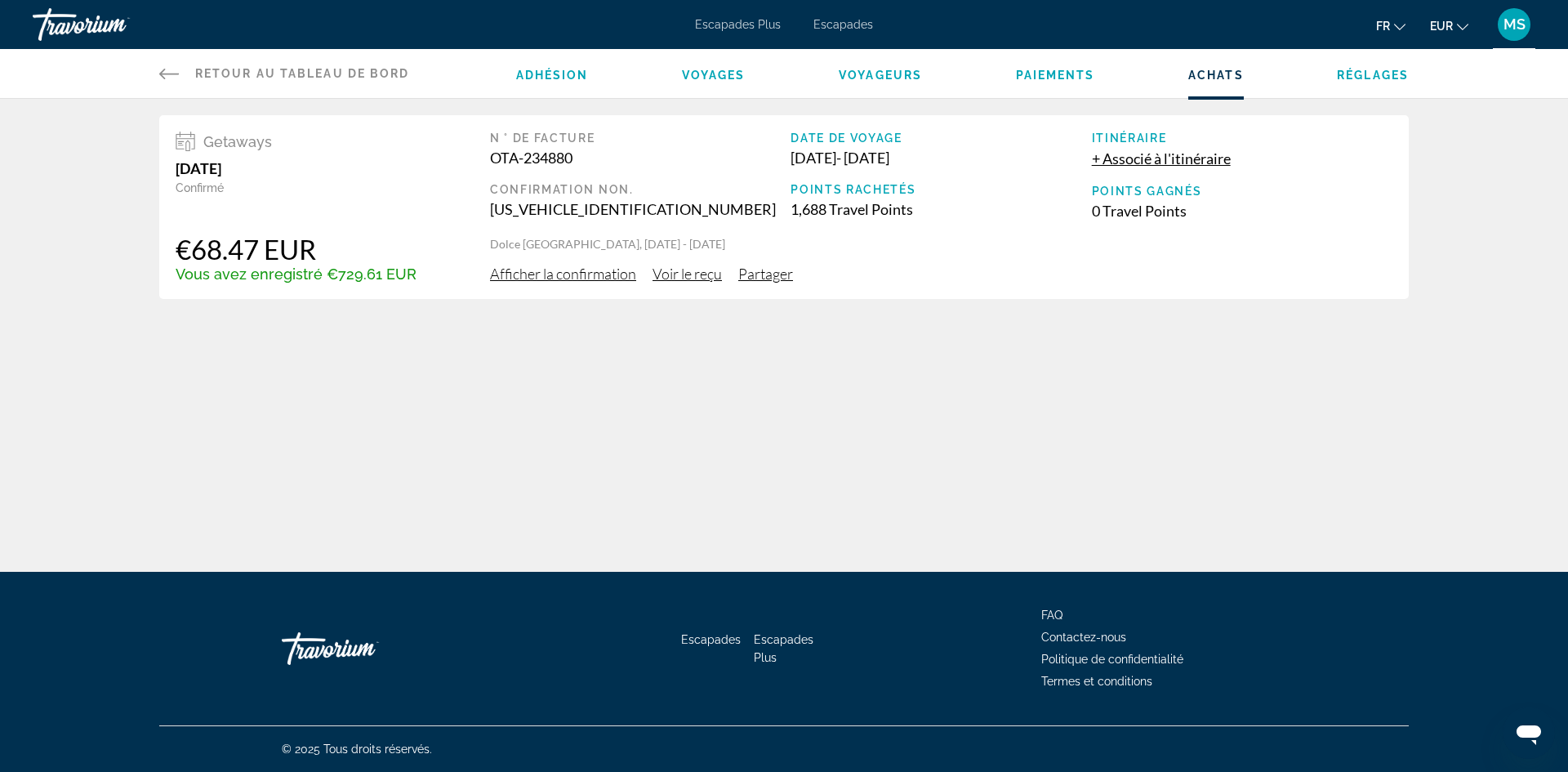
click at [600, 276] on span "Afficher la confirmation" at bounding box center [563, 273] width 147 height 18
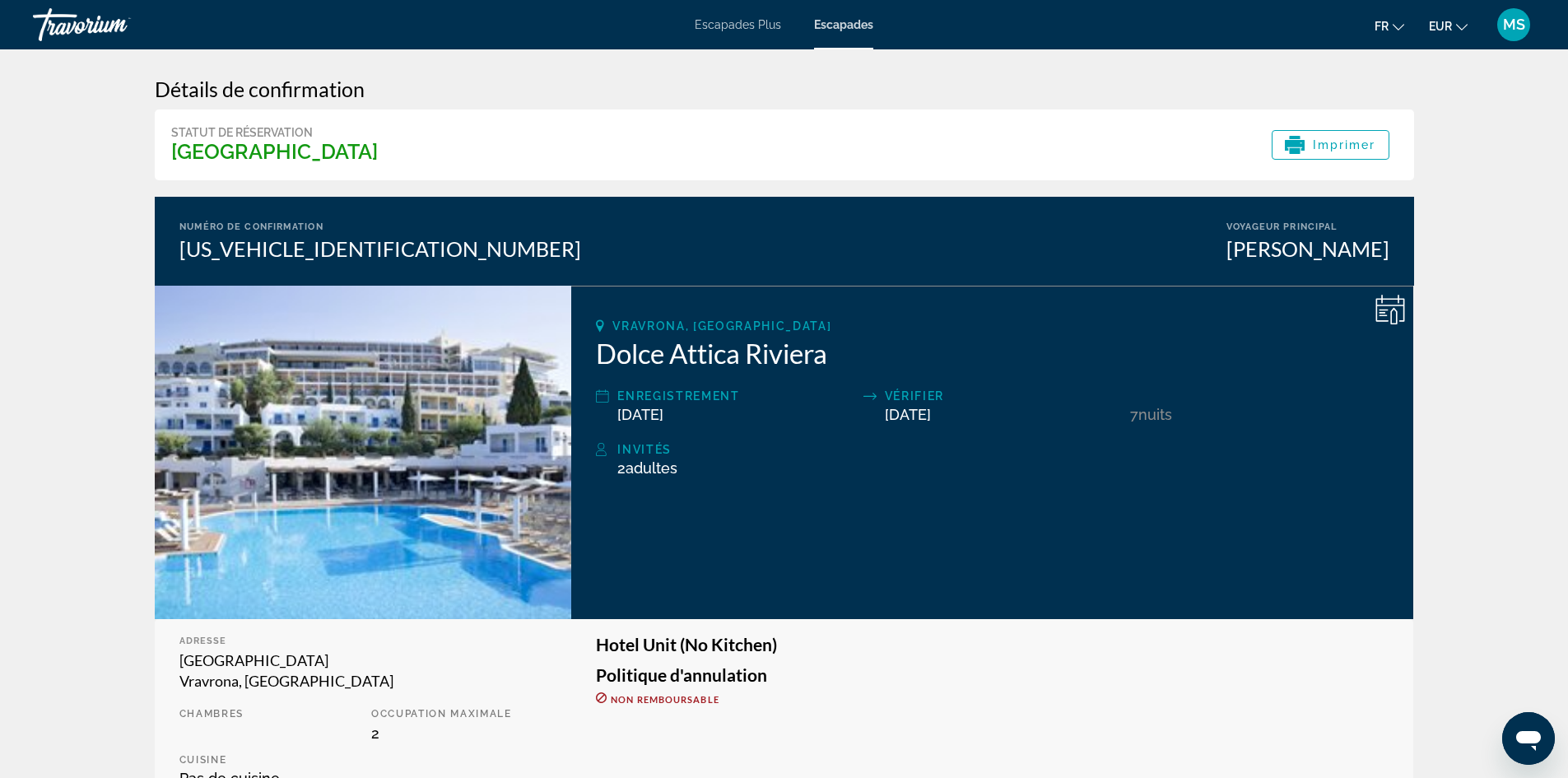
scroll to position [4, 0]
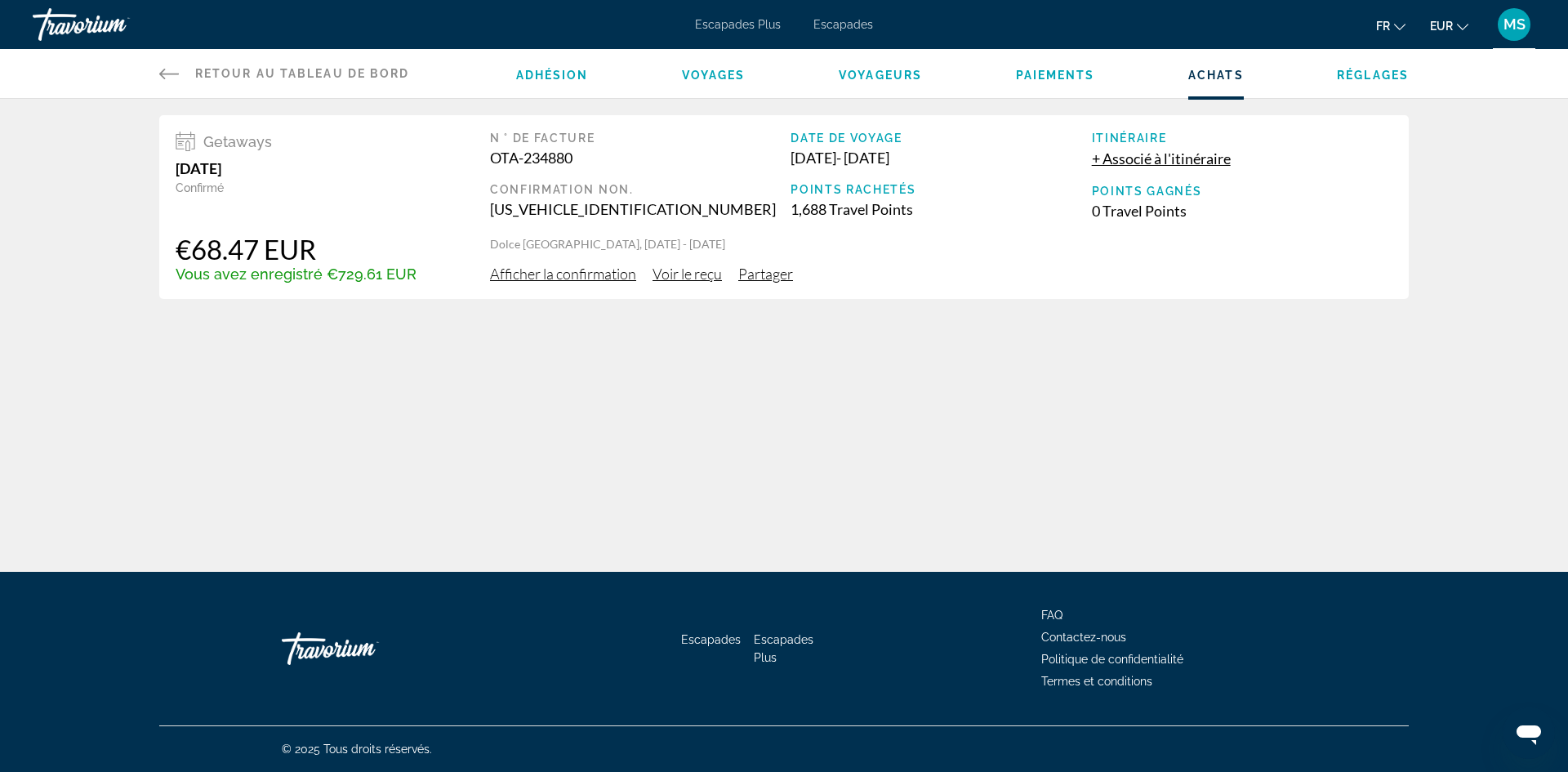
click at [583, 272] on span "Afficher la confirmation" at bounding box center [563, 273] width 147 height 18
click at [691, 276] on span "Voir le reçu" at bounding box center [687, 273] width 69 height 18
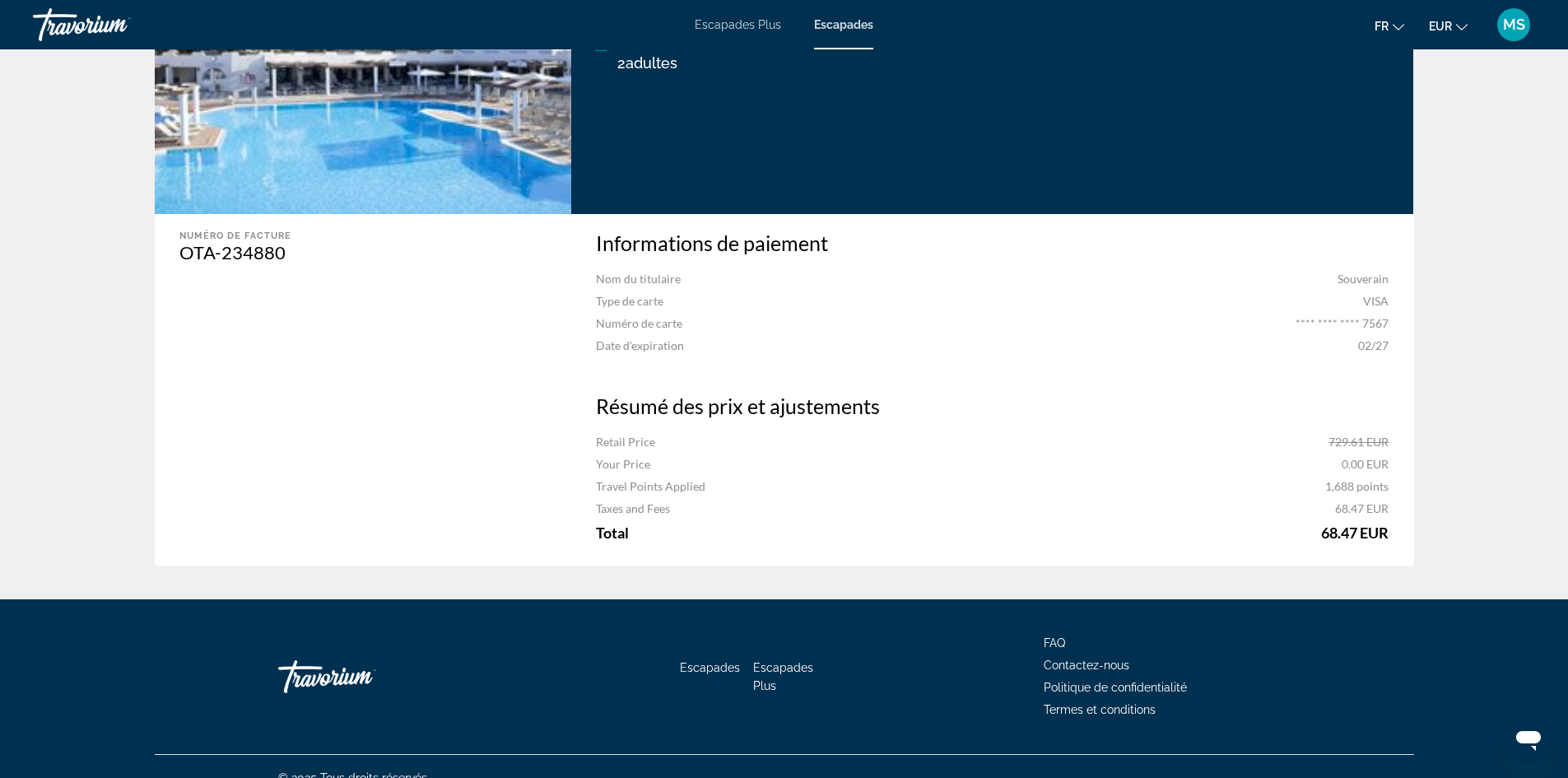
scroll to position [411, 0]
